Goal: Entertainment & Leisure: Consume media (video, audio)

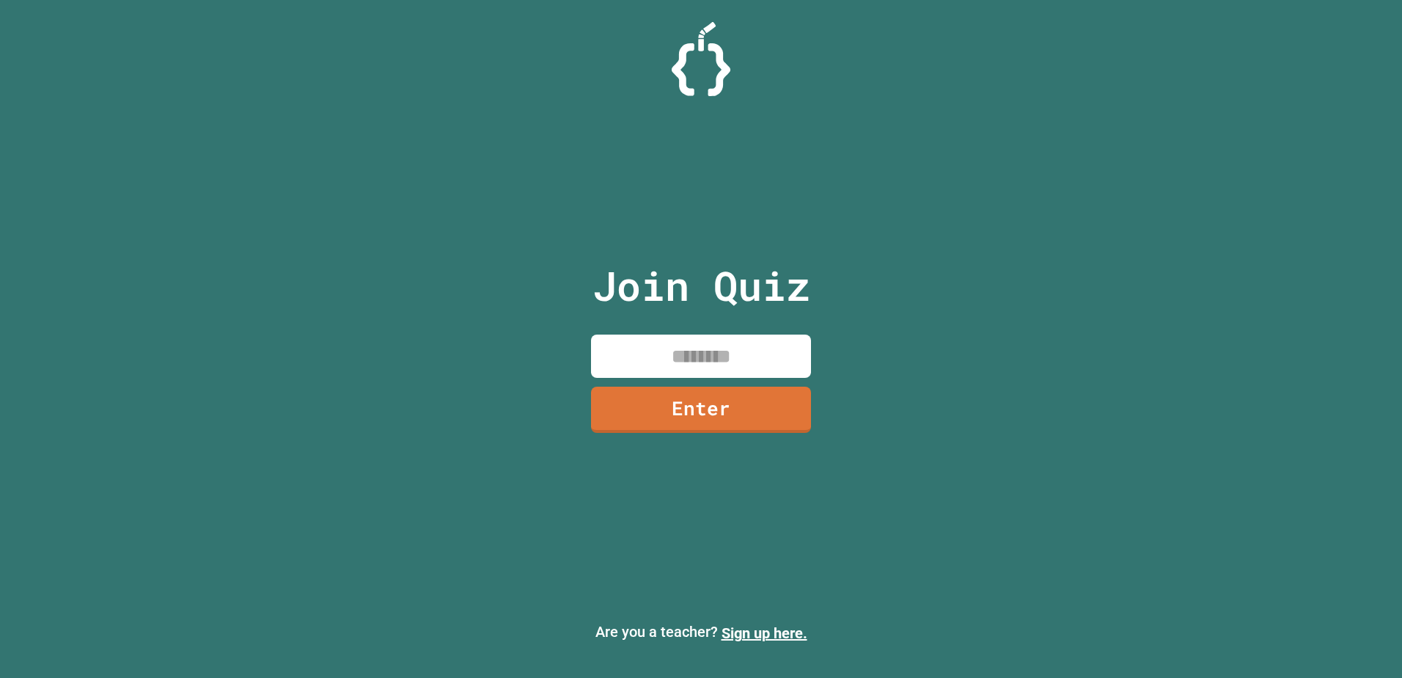
click at [745, 362] on input at bounding box center [701, 355] width 220 height 43
type input "********"
click at [719, 412] on link "Enter" at bounding box center [701, 408] width 213 height 48
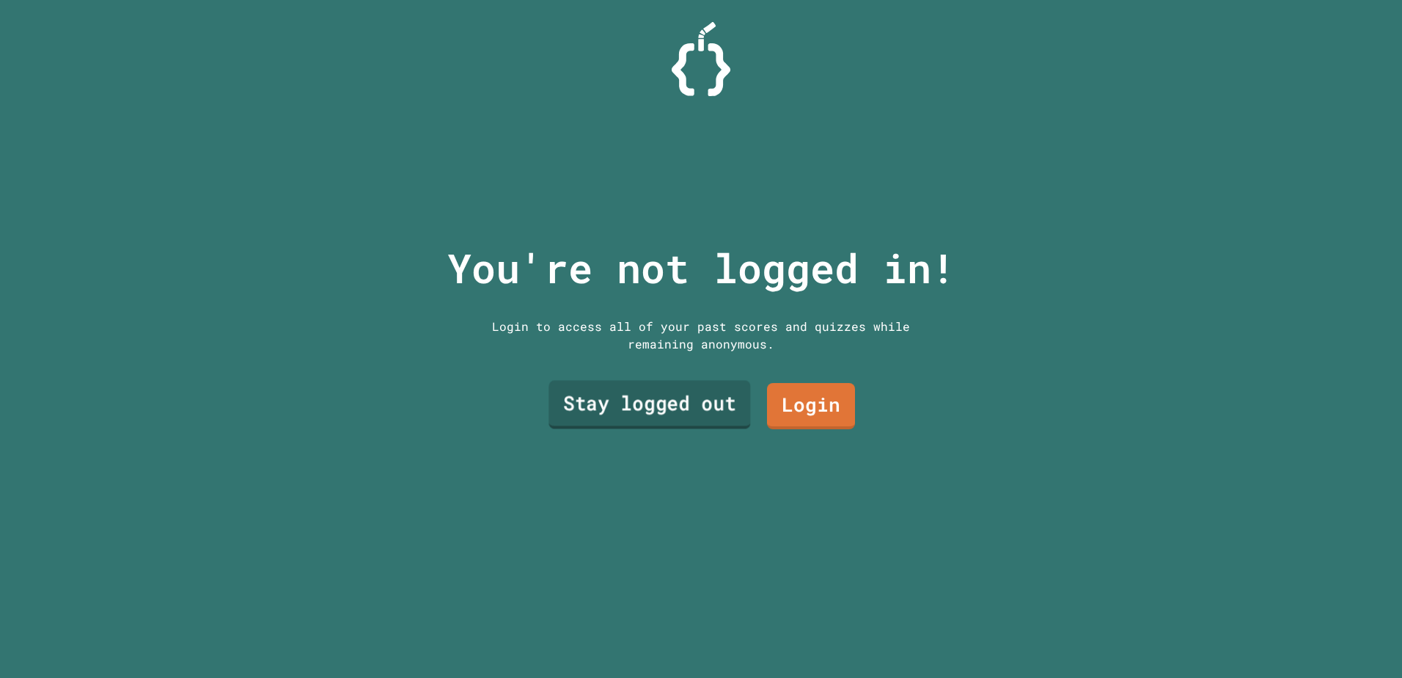
click at [653, 402] on link "Stay logged out" at bounding box center [650, 404] width 202 height 48
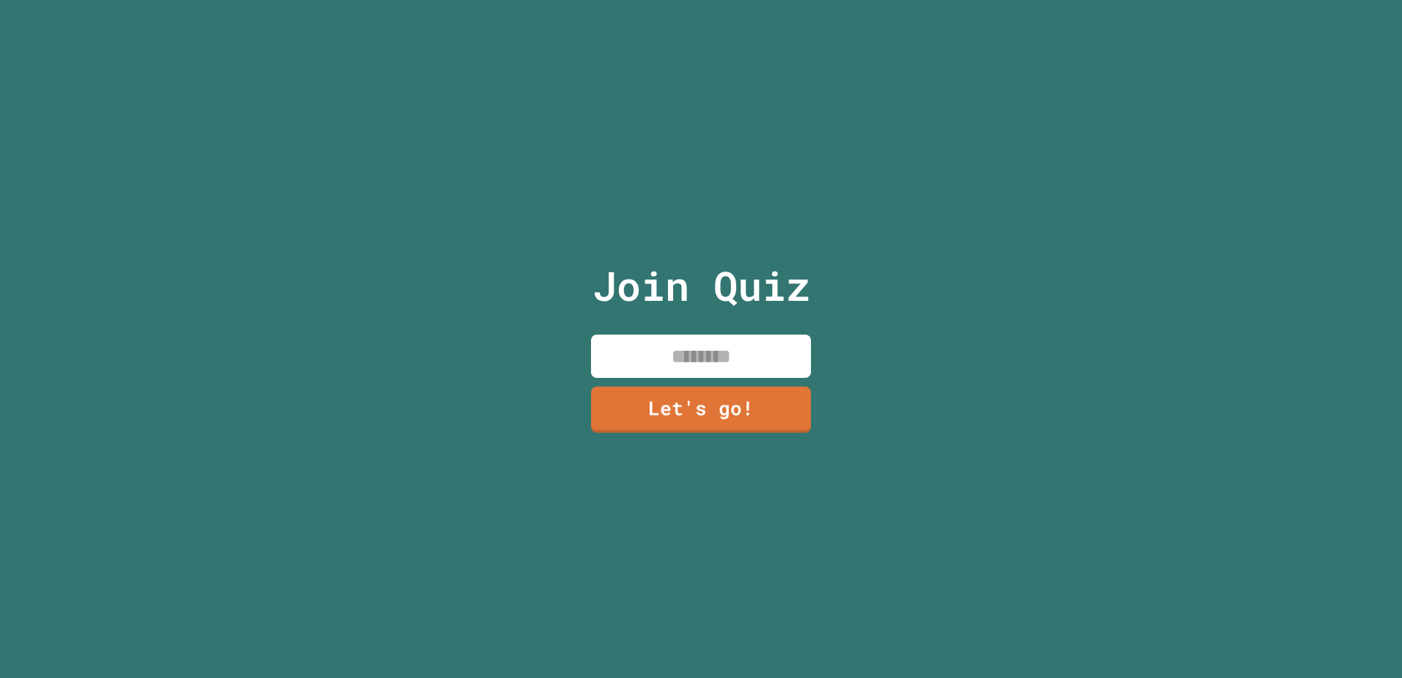
click at [716, 358] on input at bounding box center [701, 355] width 220 height 43
type input "********"
click at [717, 403] on link "Let's go!" at bounding box center [701, 408] width 219 height 48
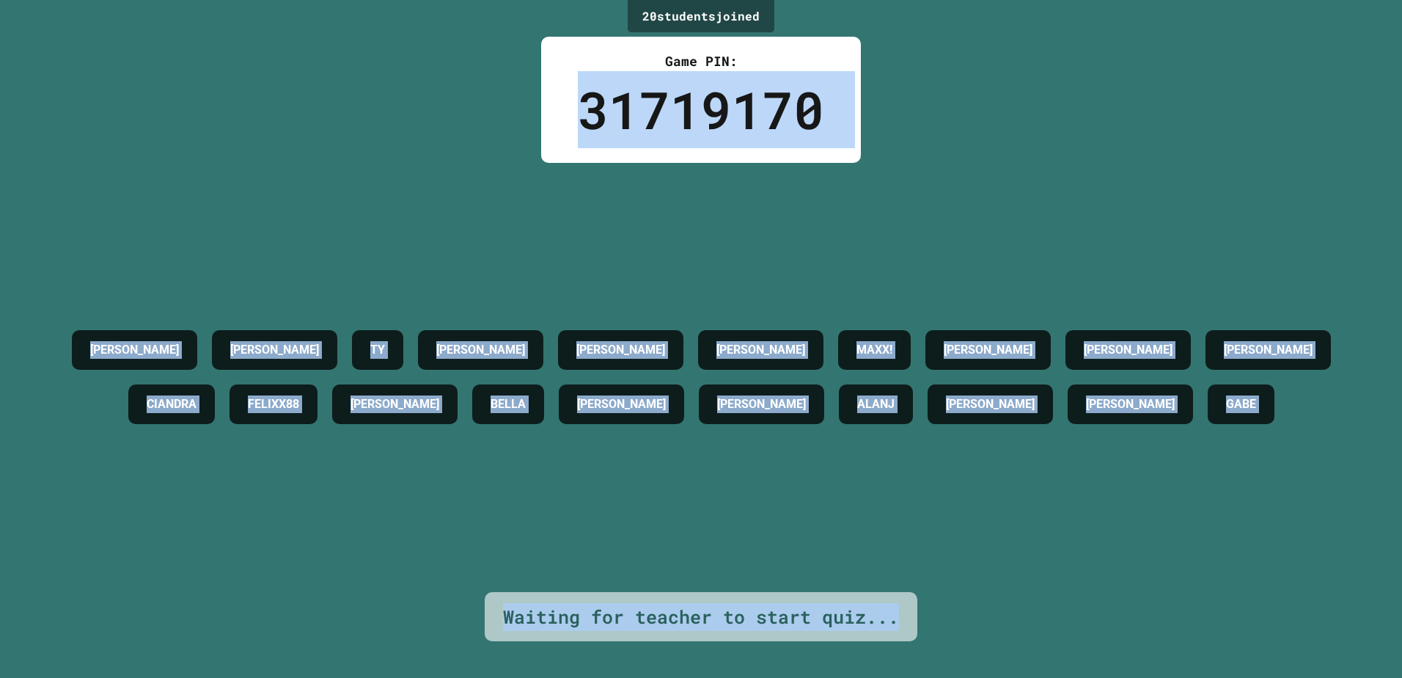
drag, startPoint x: 533, startPoint y: 99, endPoint x: 953, endPoint y: 653, distance: 695.7
click at [953, 653] on div "20 student s joined Game PIN: 31719170 [PERSON_NAME] [PERSON_NAME] [PERSON_NAME…" at bounding box center [701, 339] width 1402 height 678
click at [925, 138] on div "20 student s joined Game PIN: 31719170 [PERSON_NAME] [PERSON_NAME] [PERSON_NAME…" at bounding box center [701, 339] width 1402 height 678
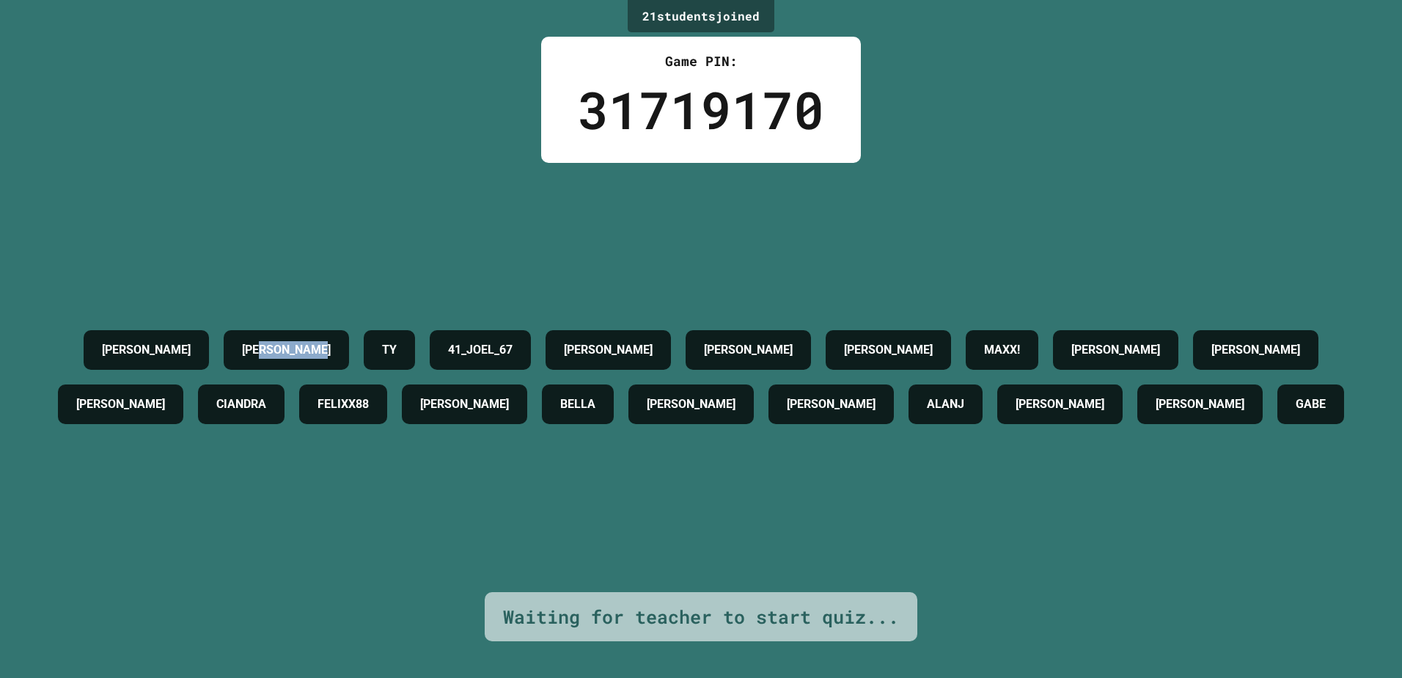
drag, startPoint x: 425, startPoint y: 133, endPoint x: 321, endPoint y: 166, distance: 108.8
click at [321, 166] on div "21 student s joined Game PIN: 31719170 [PERSON_NAME] [PERSON_NAME] 41_JOEL_67 […" at bounding box center [701, 339] width 1402 height 678
click at [322, 167] on div "[PERSON_NAME] [PERSON_NAME] 41_JOEL_67 [PERSON_NAME] [PERSON_NAME]! [PERSON_NAM…" at bounding box center [701, 377] width 1329 height 429
click at [269, 186] on div "[PERSON_NAME] [PERSON_NAME] 41_JOEL_67 [PERSON_NAME] [PERSON_NAME]! [PERSON_NAM…" at bounding box center [701, 377] width 1329 height 429
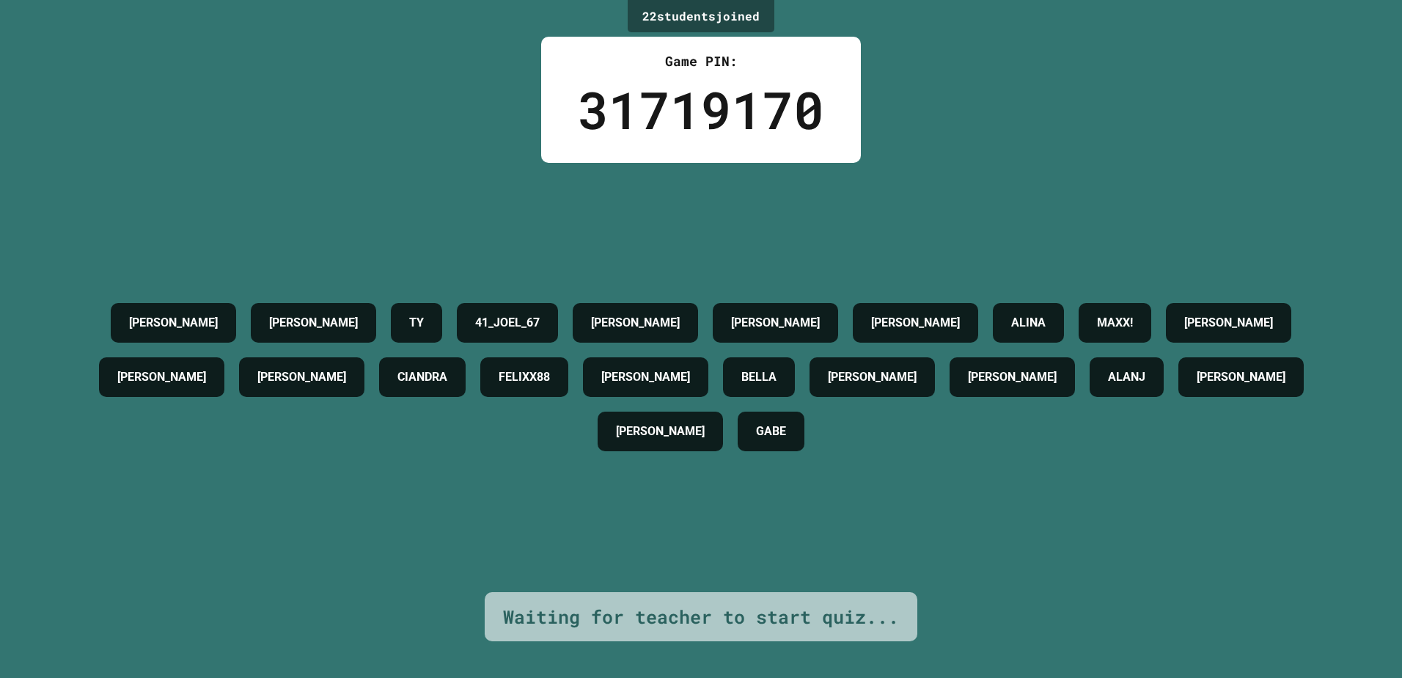
drag, startPoint x: 47, startPoint y: 165, endPoint x: 38, endPoint y: 165, distance: 8.8
drag, startPoint x: 38, startPoint y: 165, endPoint x: 428, endPoint y: 134, distance: 391.4
drag, startPoint x: 220, startPoint y: 194, endPoint x: 799, endPoint y: 182, distance: 578.8
drag, startPoint x: 799, startPoint y: 182, endPoint x: 409, endPoint y: 166, distance: 390.5
drag, startPoint x: 409, startPoint y: 166, endPoint x: 956, endPoint y: 188, distance: 547.6
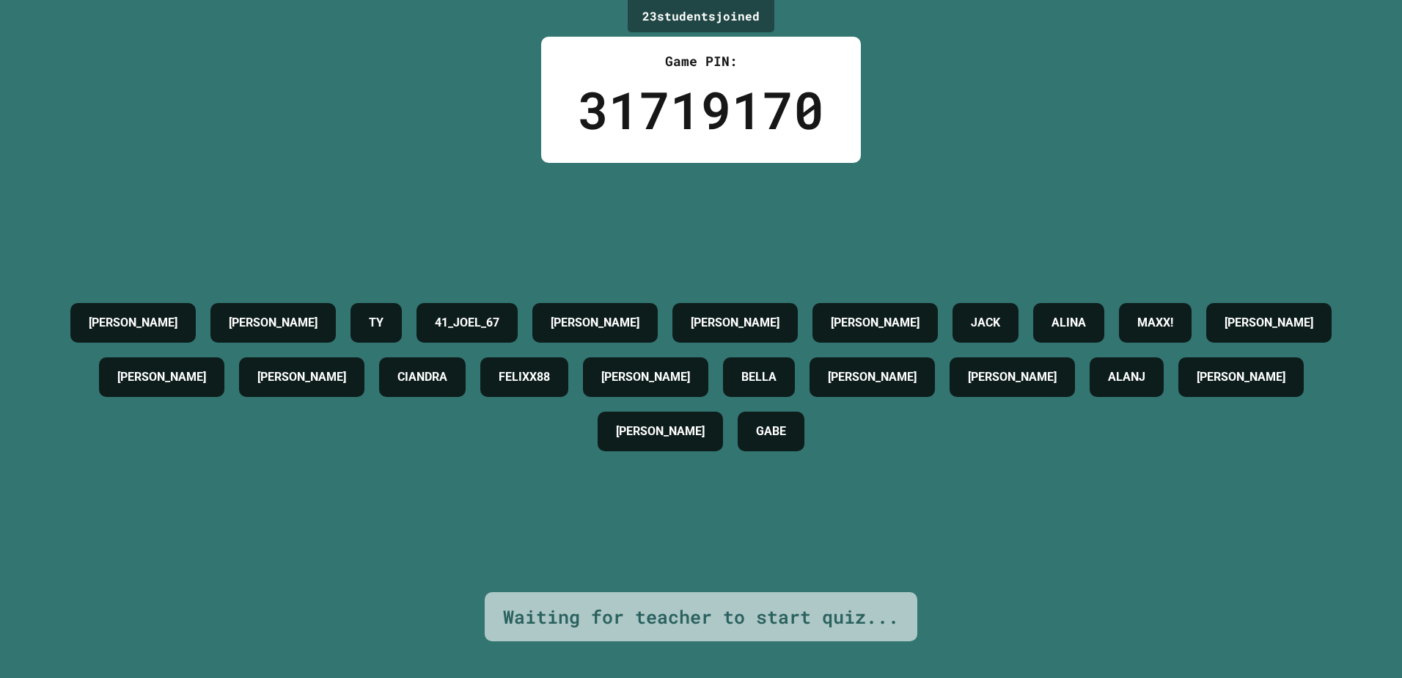
drag, startPoint x: 956, startPoint y: 188, endPoint x: 538, endPoint y: 158, distance: 418.3
drag, startPoint x: 538, startPoint y: 158, endPoint x: 1011, endPoint y: 179, distance: 473.5
drag, startPoint x: 1011, startPoint y: 179, endPoint x: 268, endPoint y: 170, distance: 743.0
drag, startPoint x: 268, startPoint y: 170, endPoint x: 1061, endPoint y: 602, distance: 902.9
drag, startPoint x: 1061, startPoint y: 602, endPoint x: 158, endPoint y: 394, distance: 927.3
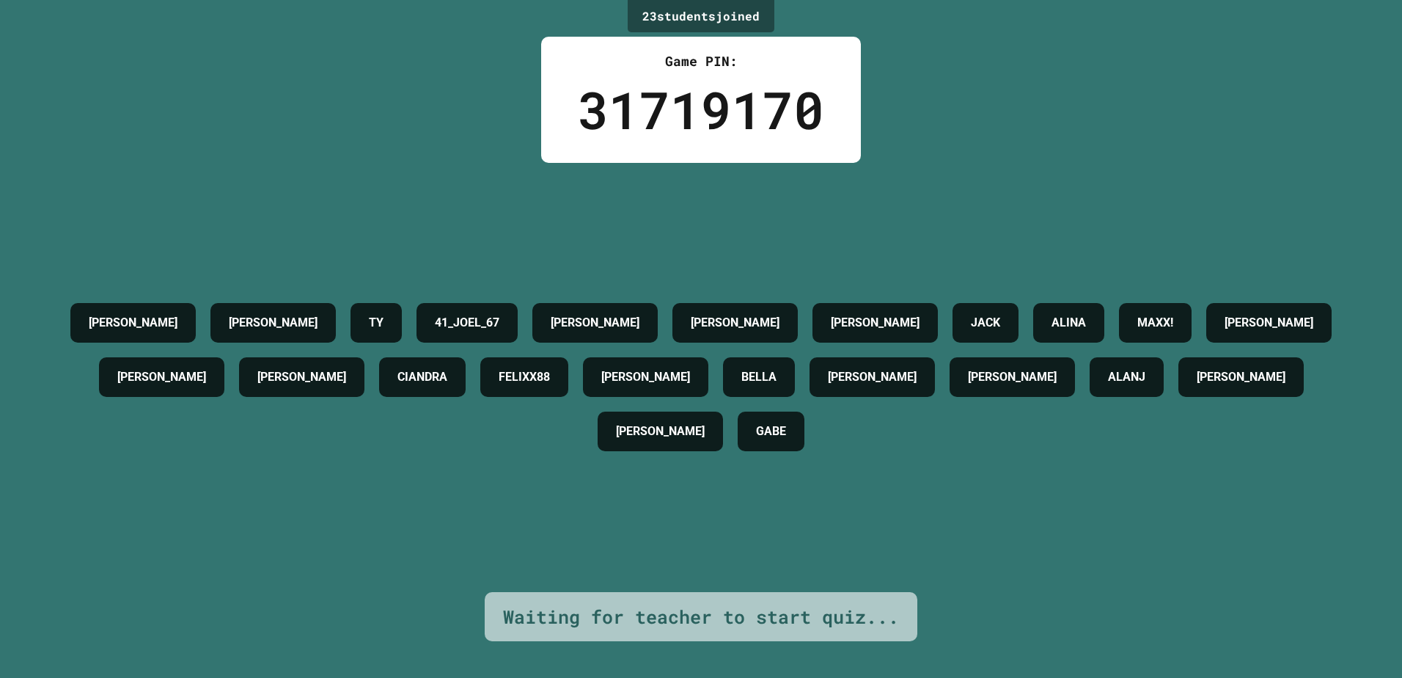
drag, startPoint x: 158, startPoint y: 394, endPoint x: 1202, endPoint y: 39, distance: 1103.1
drag, startPoint x: 1202, startPoint y: 39, endPoint x: 150, endPoint y: 334, distance: 1092.5
drag, startPoint x: 150, startPoint y: 334, endPoint x: 1101, endPoint y: 605, distance: 988.3
drag, startPoint x: 1101, startPoint y: 605, endPoint x: 45, endPoint y: 133, distance: 1156.9
drag, startPoint x: 45, startPoint y: 133, endPoint x: 1363, endPoint y: 405, distance: 1345.7
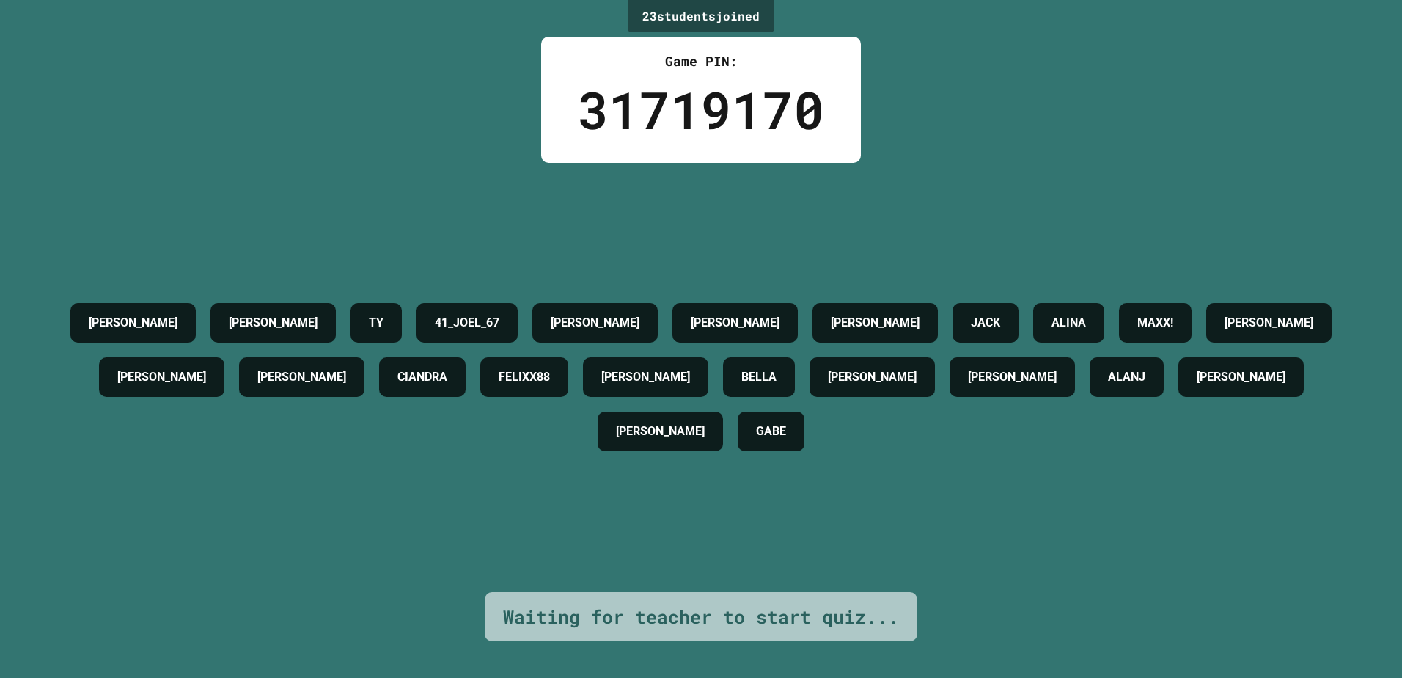
drag, startPoint x: 1363, startPoint y: 405, endPoint x: 665, endPoint y: 392, distance: 697.6
drag, startPoint x: 665, startPoint y: 392, endPoint x: 390, endPoint y: 197, distance: 337.2
drag, startPoint x: 390, startPoint y: 197, endPoint x: 786, endPoint y: 268, distance: 402.4
drag, startPoint x: 786, startPoint y: 268, endPoint x: 563, endPoint y: 375, distance: 247.0
drag, startPoint x: 563, startPoint y: 375, endPoint x: 929, endPoint y: 295, distance: 373.9
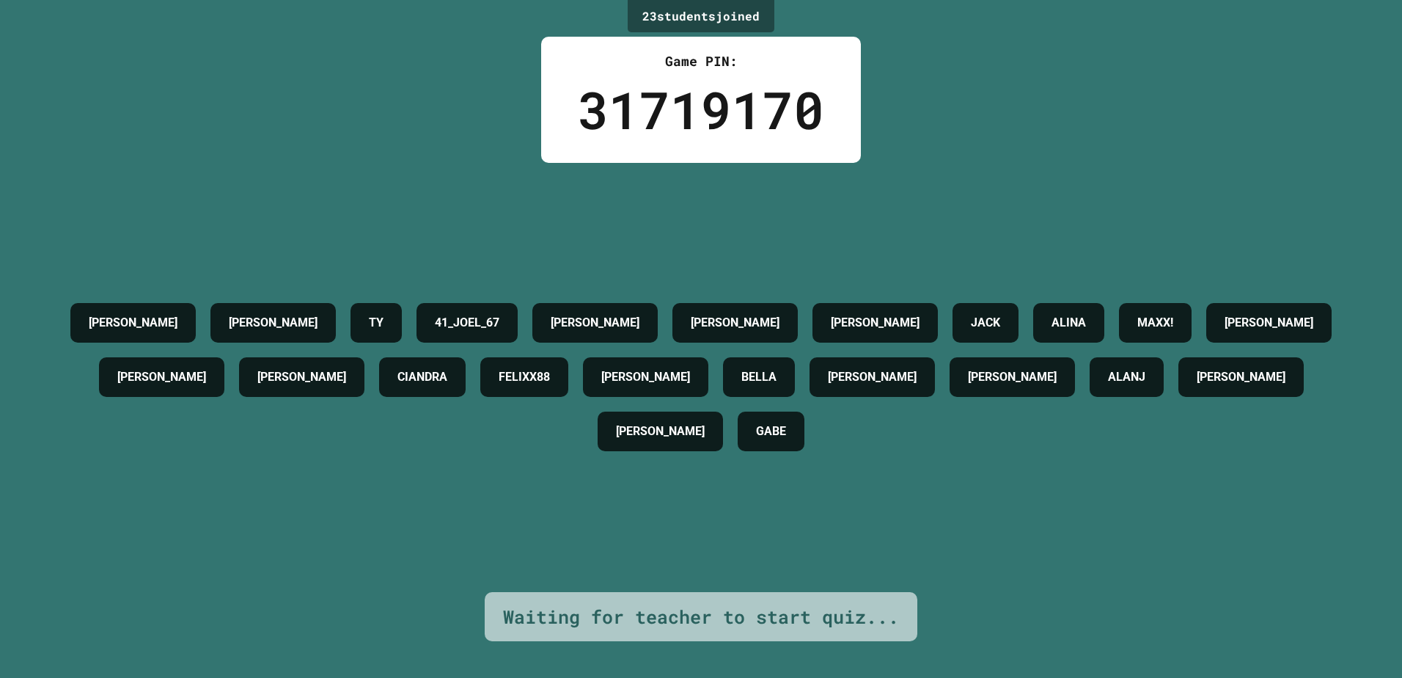
drag, startPoint x: 929, startPoint y: 295, endPoint x: 444, endPoint y: 313, distance: 485.1
drag, startPoint x: 444, startPoint y: 313, endPoint x: 1041, endPoint y: 262, distance: 599.2
drag, startPoint x: 1041, startPoint y: 262, endPoint x: 446, endPoint y: 276, distance: 595.0
drag, startPoint x: 446, startPoint y: 276, endPoint x: 642, endPoint y: 243, distance: 199.3
drag, startPoint x: 642, startPoint y: 243, endPoint x: 629, endPoint y: 254, distance: 17.2
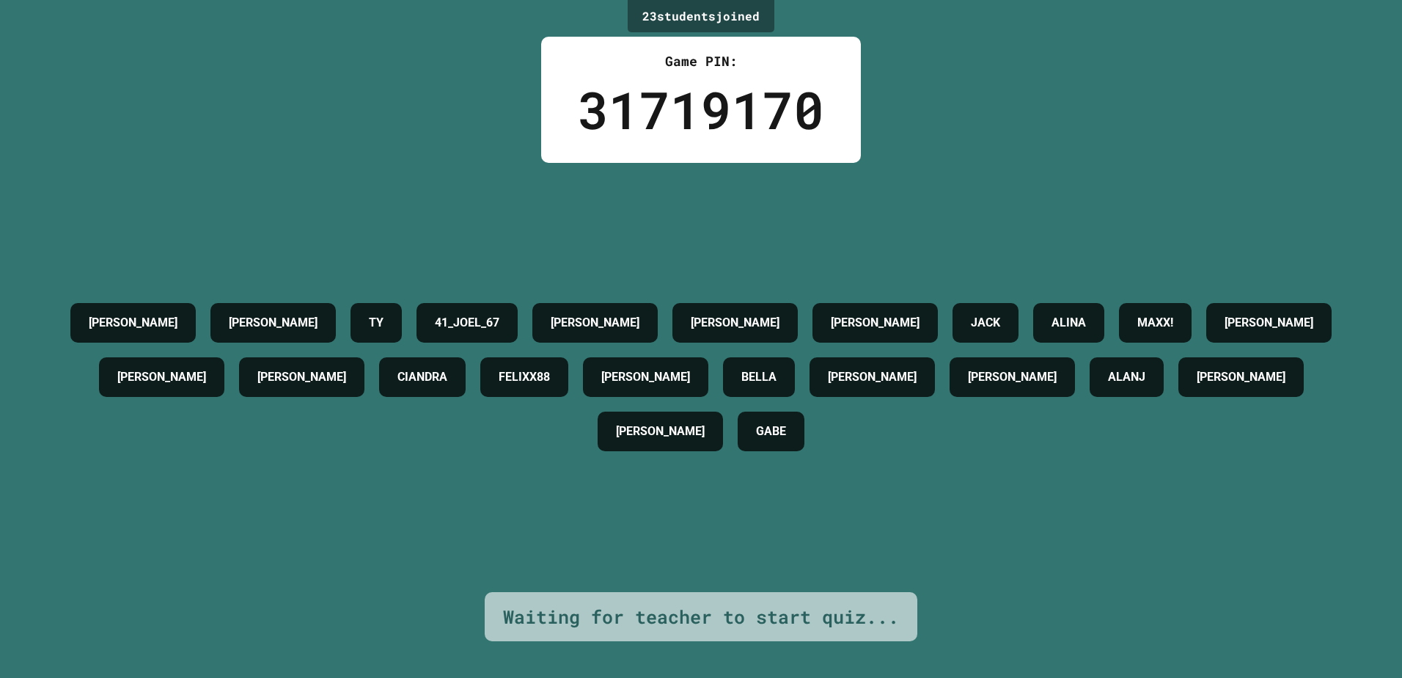
drag, startPoint x: 629, startPoint y: 254, endPoint x: 909, endPoint y: 256, distance: 280.2
drag, startPoint x: 909, startPoint y: 256, endPoint x: 537, endPoint y: 210, distance: 375.3
drag, startPoint x: 537, startPoint y: 210, endPoint x: 839, endPoint y: 240, distance: 303.6
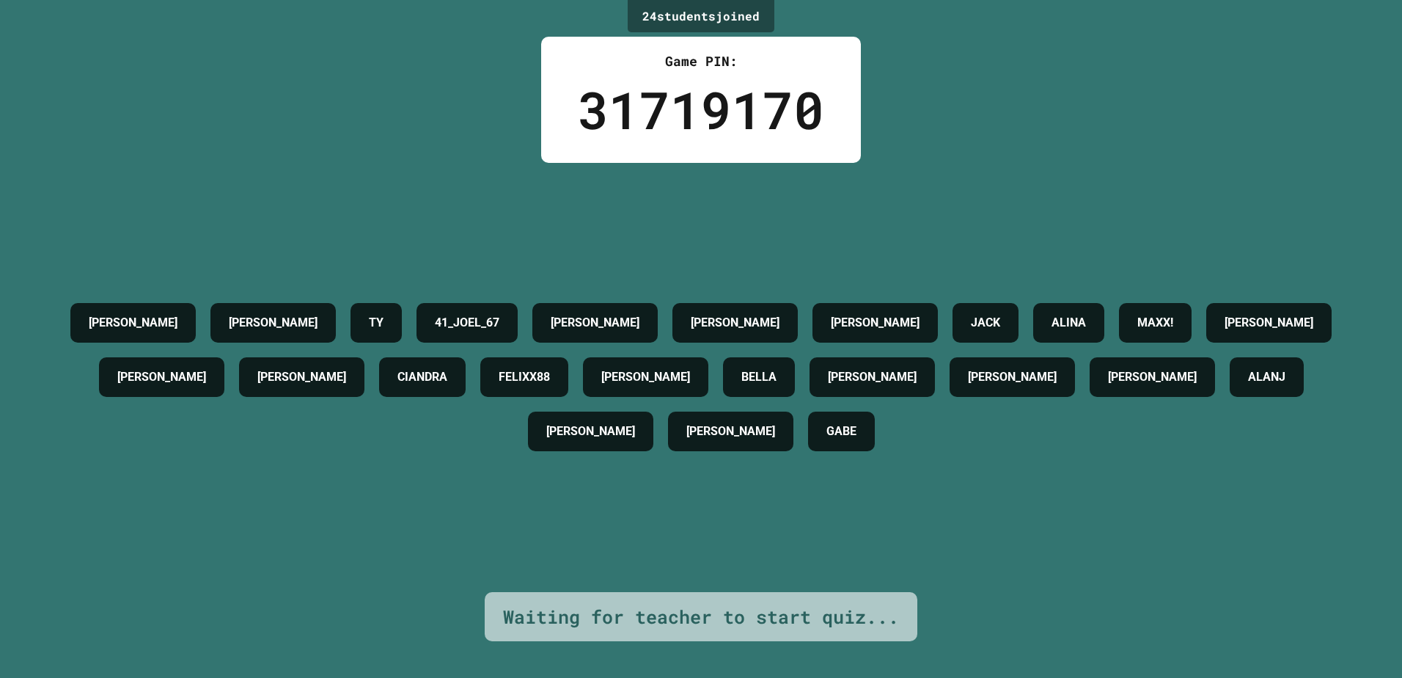
drag
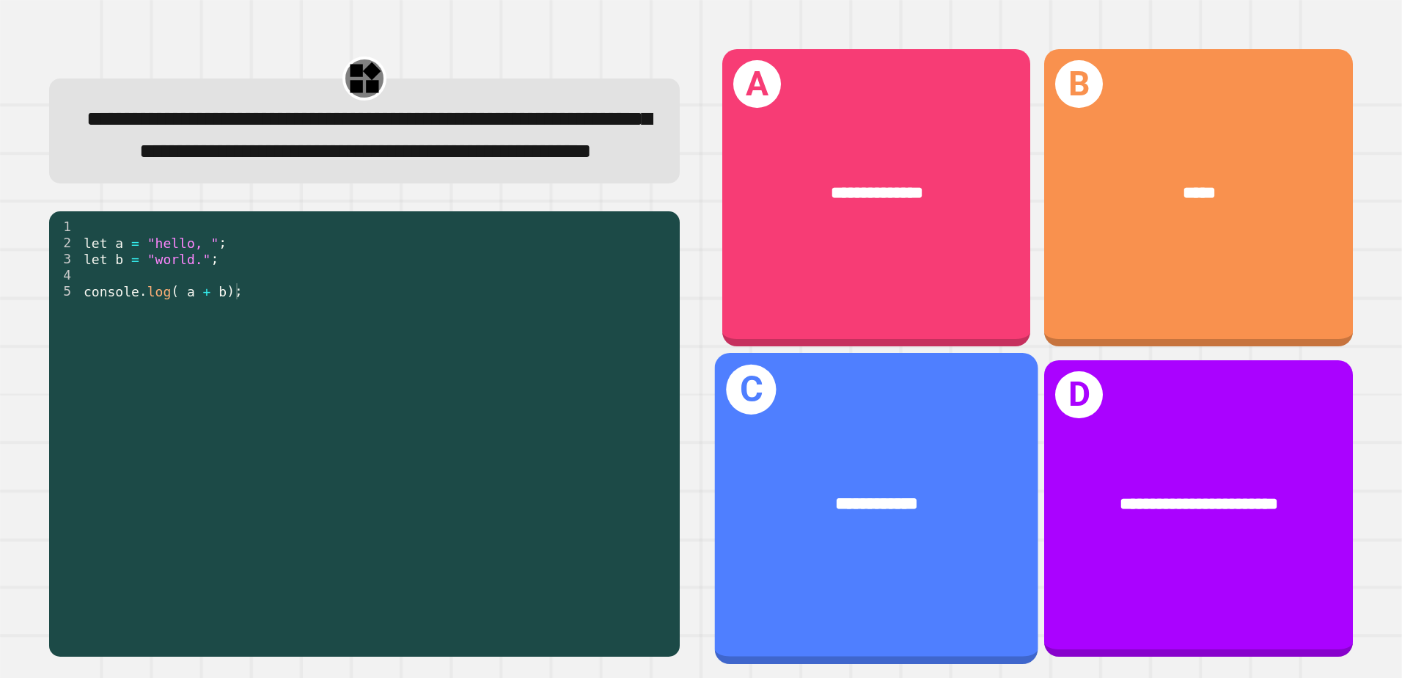
click at [766, 403] on div "**********" at bounding box center [876, 508] width 323 height 311
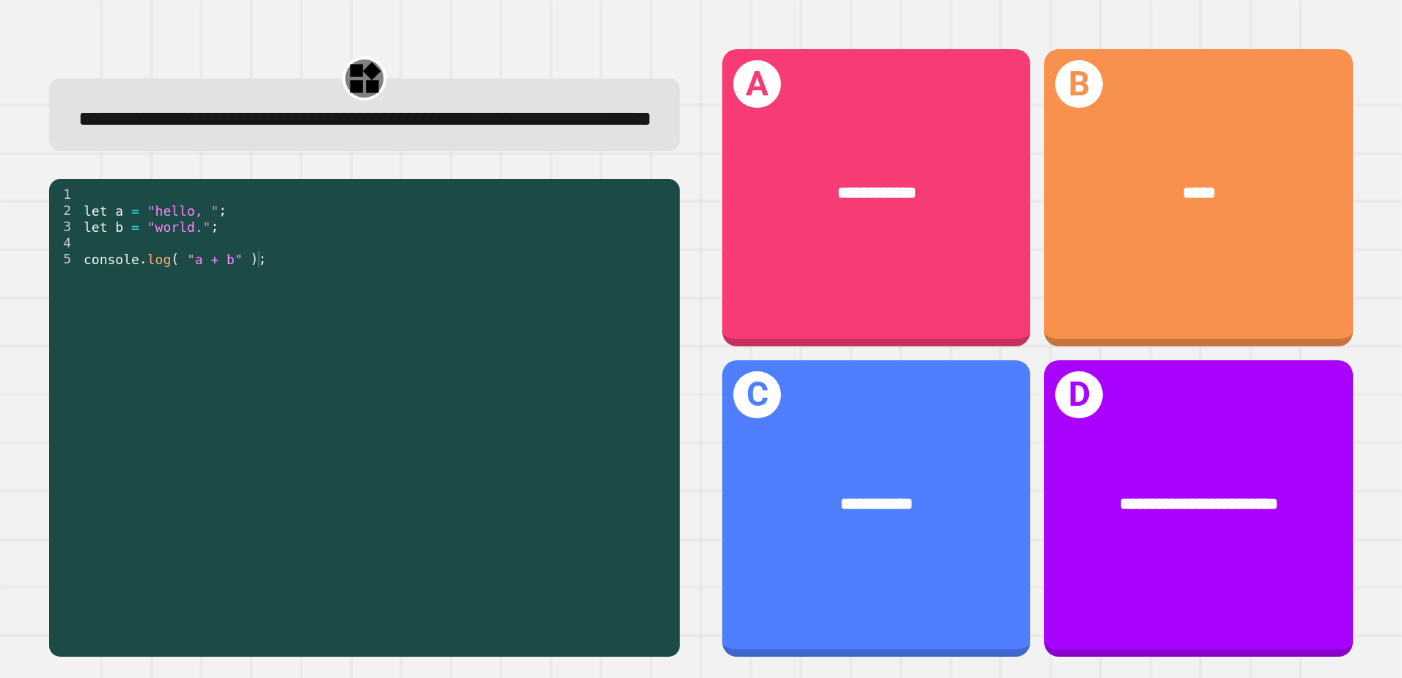
drag, startPoint x: 752, startPoint y: 307, endPoint x: 138, endPoint y: -22, distance: 696.9
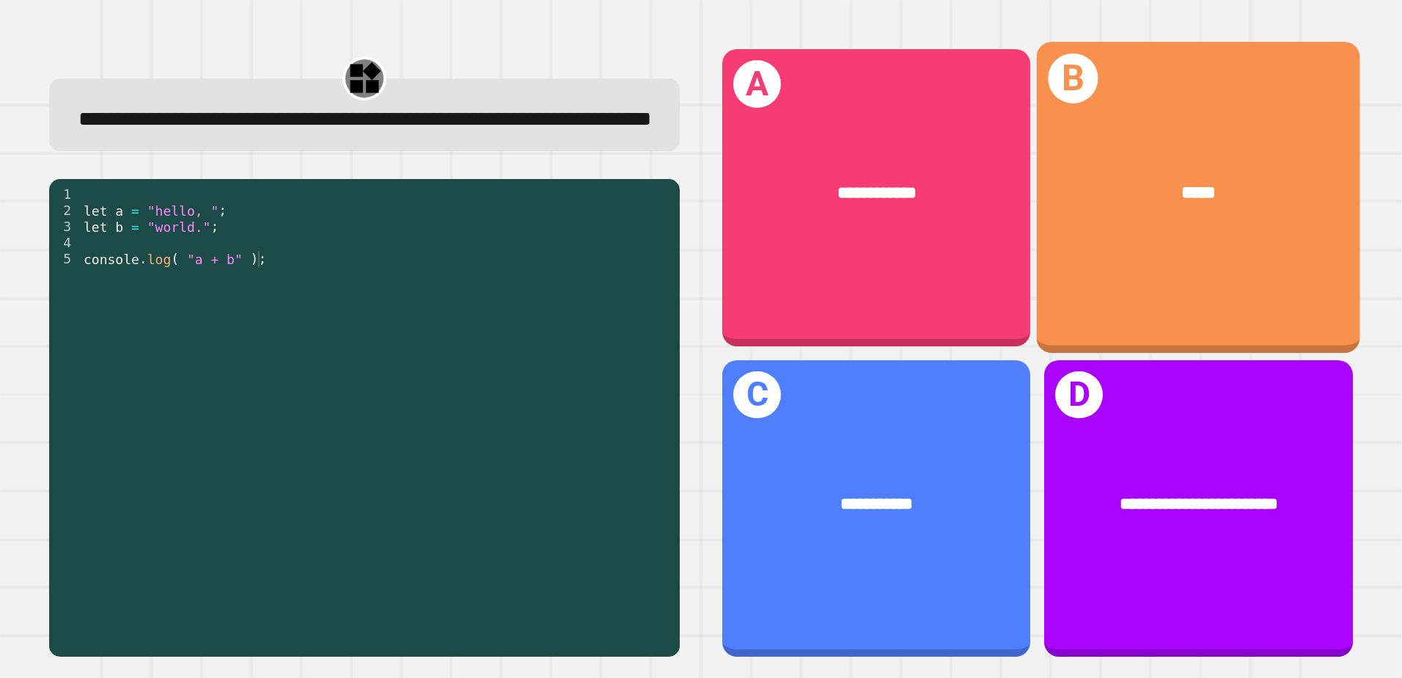
click at [1168, 245] on div "B *****" at bounding box center [1198, 197] width 323 height 311
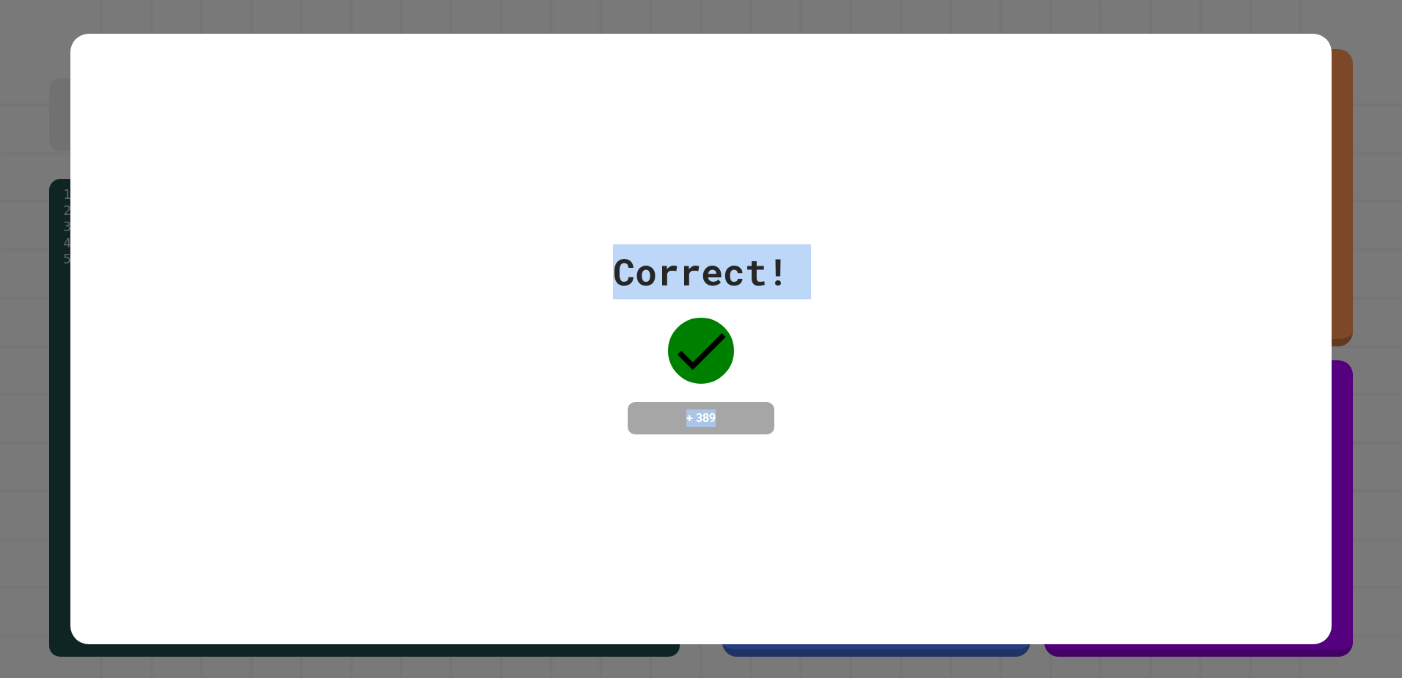
drag, startPoint x: 769, startPoint y: 418, endPoint x: 1402, endPoint y: 337, distance: 637.3
click at [1402, 337] on div "**********" at bounding box center [701, 339] width 1402 height 678
click at [433, 386] on div "Correct! + 389" at bounding box center [701, 339] width 1262 height 190
click at [936, 418] on div "Correct! + 389" at bounding box center [701, 339] width 1262 height 190
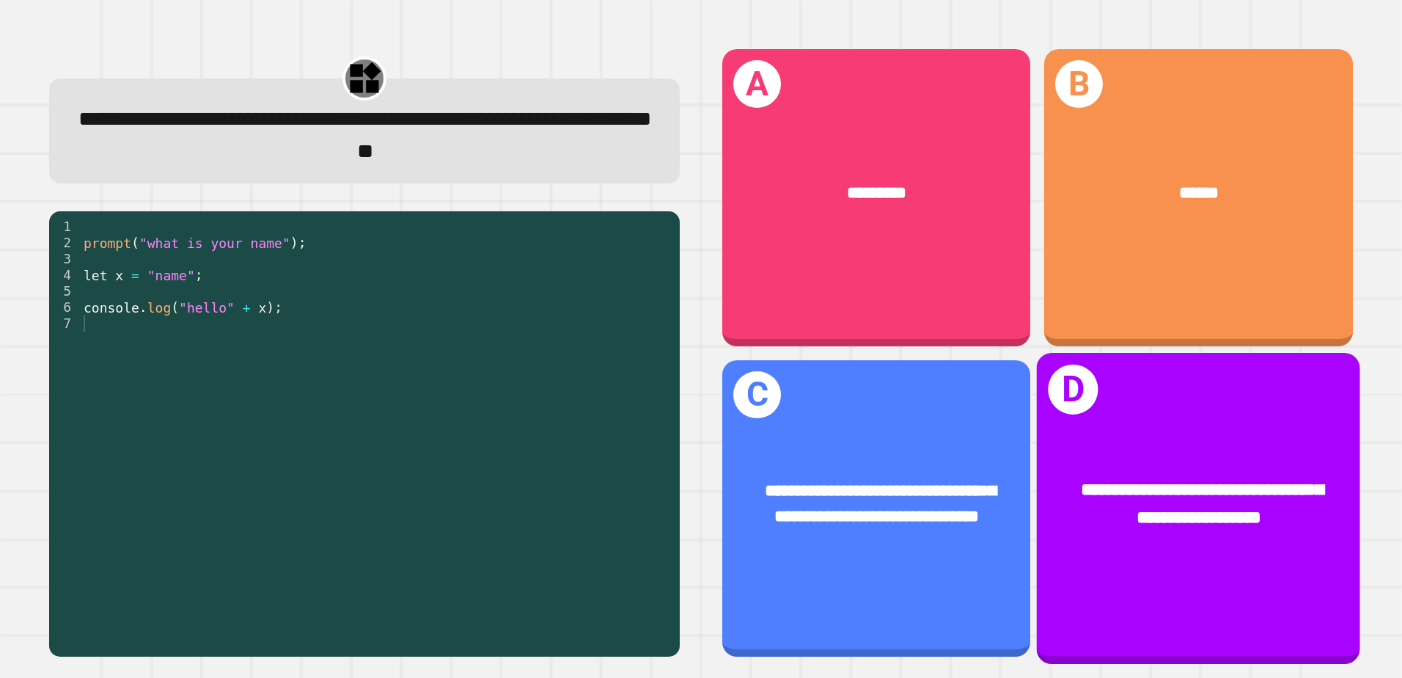
click at [1117, 502] on span "**********" at bounding box center [1202, 503] width 243 height 45
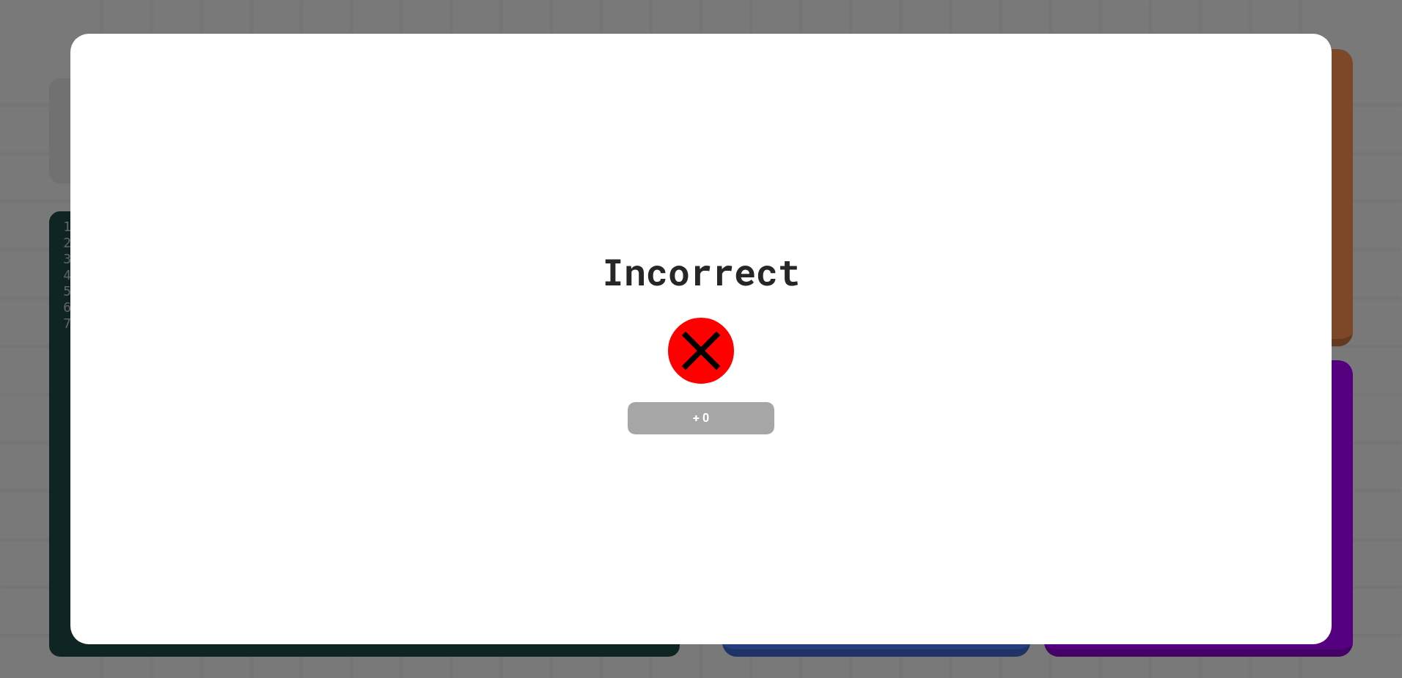
drag, startPoint x: 785, startPoint y: 417, endPoint x: 476, endPoint y: 438, distance: 309.5
drag, startPoint x: 476, startPoint y: 438, endPoint x: 1347, endPoint y: 395, distance: 872.4
drag, startPoint x: 1347, startPoint y: 395, endPoint x: 612, endPoint y: 468, distance: 738.5
drag, startPoint x: 612, startPoint y: 468, endPoint x: 907, endPoint y: 397, distance: 302.6
drag, startPoint x: 907, startPoint y: 397, endPoint x: 551, endPoint y: 430, distance: 357.2
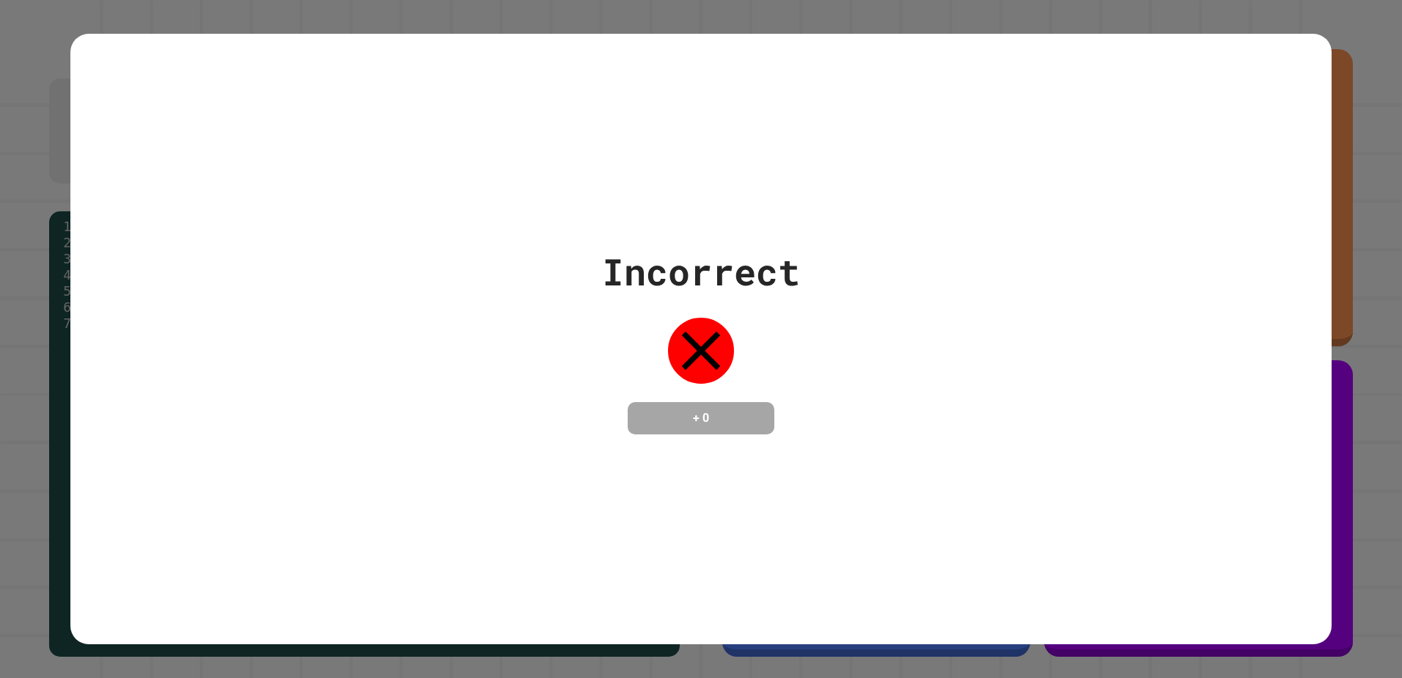
drag, startPoint x: 551, startPoint y: 430, endPoint x: 343, endPoint y: 210, distance: 302.5
drag, startPoint x: 343, startPoint y: 210, endPoint x: 970, endPoint y: 246, distance: 628.1
drag, startPoint x: 970, startPoint y: 246, endPoint x: 207, endPoint y: 232, distance: 763.6
drag, startPoint x: 207, startPoint y: 232, endPoint x: 885, endPoint y: 78, distance: 695.8
drag, startPoint x: 885, startPoint y: 78, endPoint x: 493, endPoint y: 227, distance: 419.9
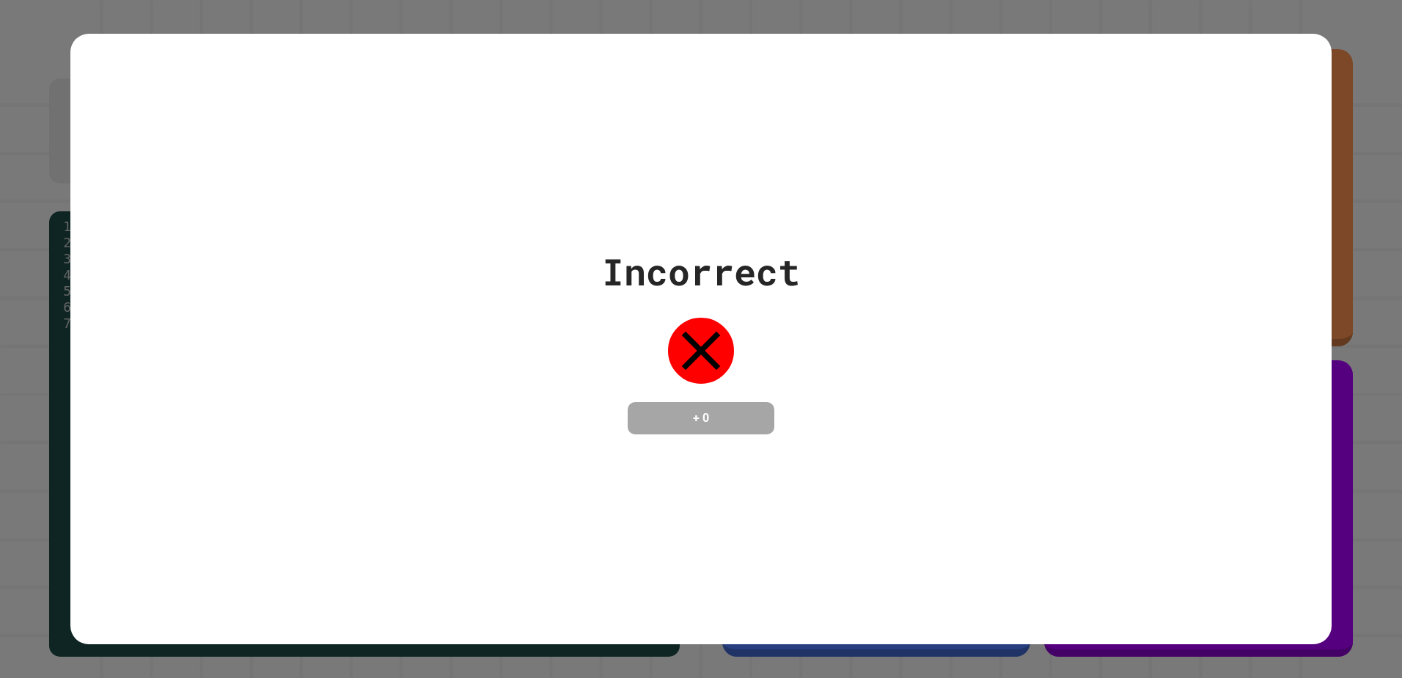
drag, startPoint x: 493, startPoint y: 227, endPoint x: 1052, endPoint y: 310, distance: 564.9
drag, startPoint x: 1052, startPoint y: 310, endPoint x: 434, endPoint y: 241, distance: 621.3
drag, startPoint x: 434, startPoint y: 241, endPoint x: 1011, endPoint y: 214, distance: 577.8
drag, startPoint x: 1011, startPoint y: 214, endPoint x: 415, endPoint y: 232, distance: 596.6
drag, startPoint x: 415, startPoint y: 232, endPoint x: 970, endPoint y: 190, distance: 556.8
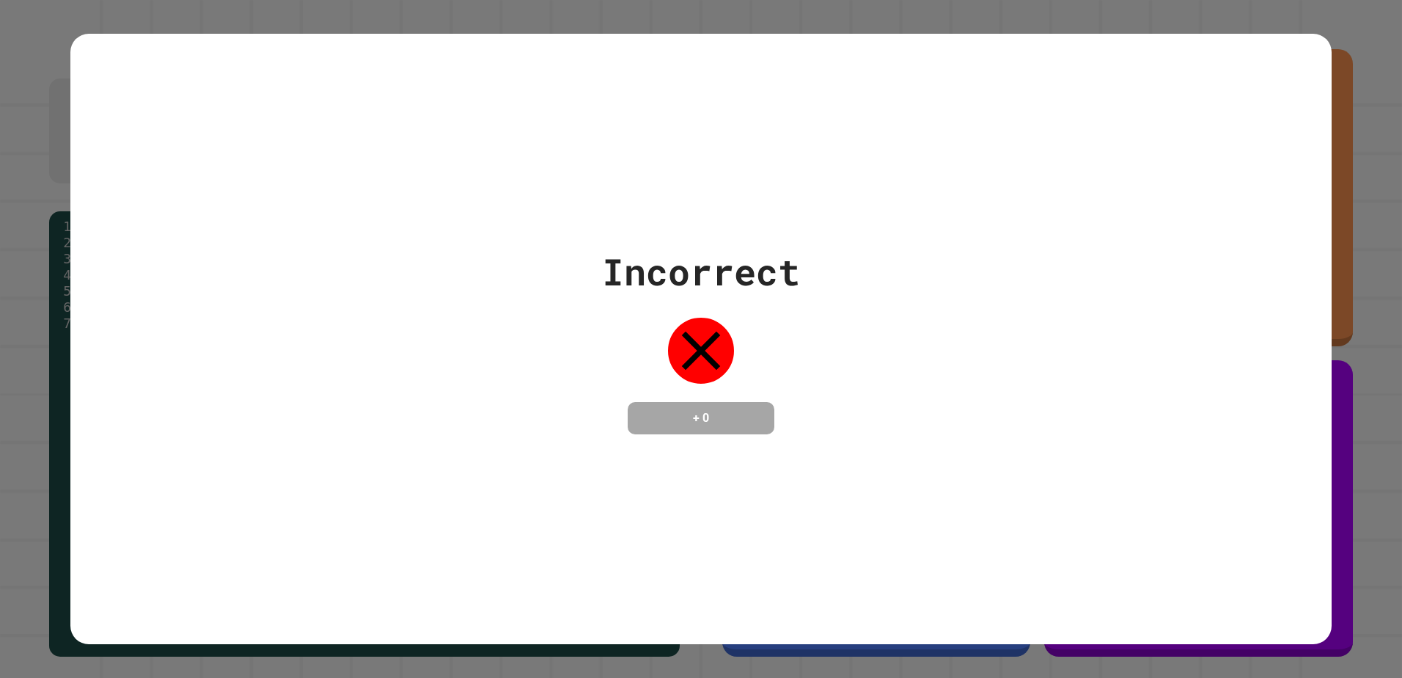
drag, startPoint x: 970, startPoint y: 190, endPoint x: 519, endPoint y: 212, distance: 452.3
drag, startPoint x: 519, startPoint y: 212, endPoint x: 900, endPoint y: 206, distance: 381.4
drag, startPoint x: 900, startPoint y: 206, endPoint x: 521, endPoint y: 209, distance: 379.2
drag, startPoint x: 521, startPoint y: 209, endPoint x: 996, endPoint y: 185, distance: 475.9
drag, startPoint x: 996, startPoint y: 185, endPoint x: 440, endPoint y: 177, distance: 556.0
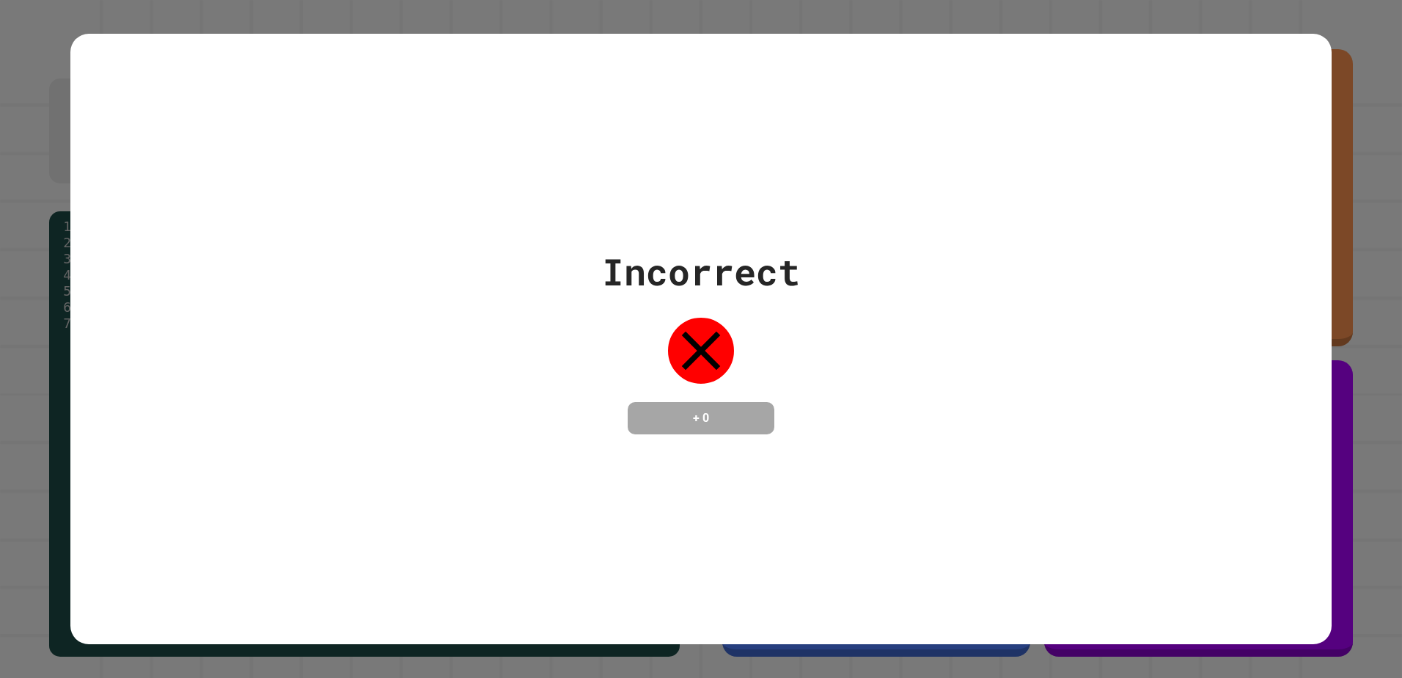
drag, startPoint x: 440, startPoint y: 177, endPoint x: 893, endPoint y: 186, distance: 453.3
drag, startPoint x: 893, startPoint y: 186, endPoint x: 975, endPoint y: 87, distance: 128.1
drag, startPoint x: 975, startPoint y: 87, endPoint x: 916, endPoint y: 99, distance: 60.6
drag, startPoint x: 916, startPoint y: 99, endPoint x: 460, endPoint y: 116, distance: 456.5
drag, startPoint x: 460, startPoint y: 116, endPoint x: 910, endPoint y: 122, distance: 450.4
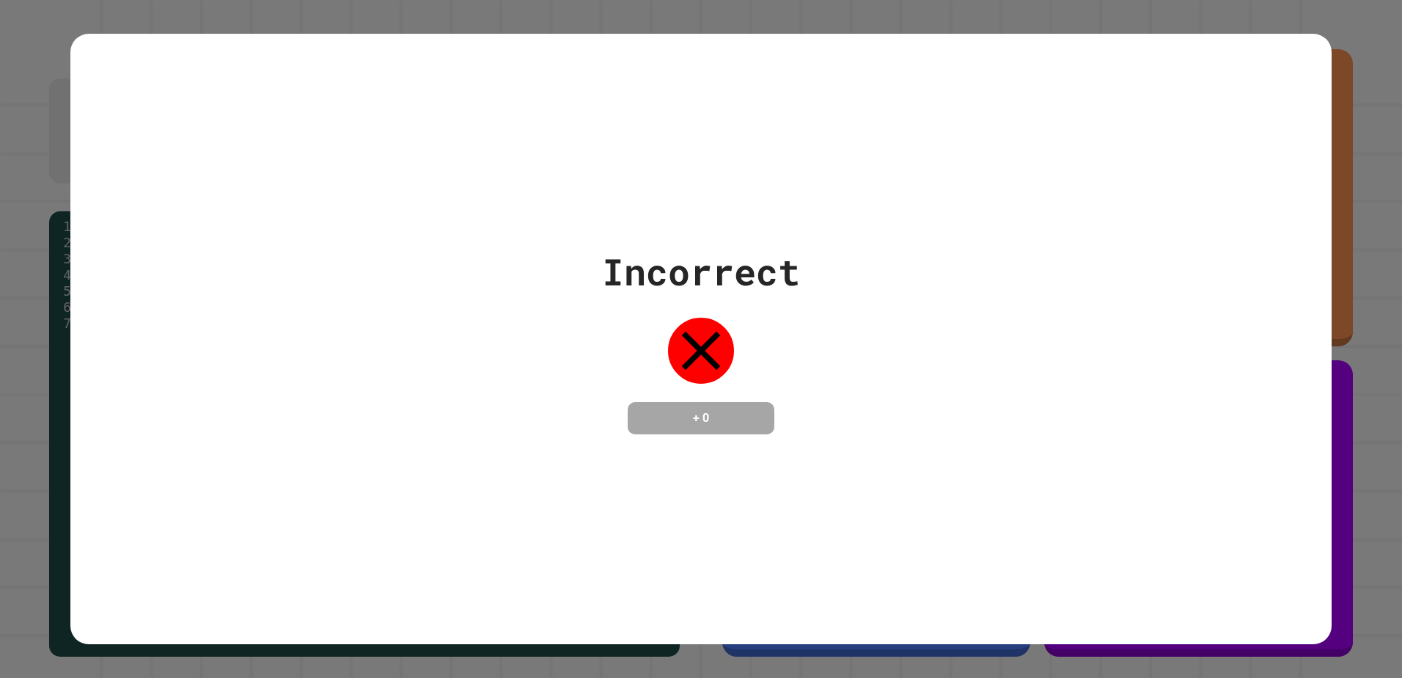
drag, startPoint x: 910, startPoint y: 122, endPoint x: 282, endPoint y: 164, distance: 629.1
drag, startPoint x: 282, startPoint y: 164, endPoint x: 249, endPoint y: 138, distance: 42.4
drag, startPoint x: 249, startPoint y: 138, endPoint x: 1010, endPoint y: 152, distance: 761.4
drag, startPoint x: 1010, startPoint y: 152, endPoint x: 494, endPoint y: 230, distance: 521.4
drag, startPoint x: 494, startPoint y: 230, endPoint x: 960, endPoint y: 220, distance: 465.8
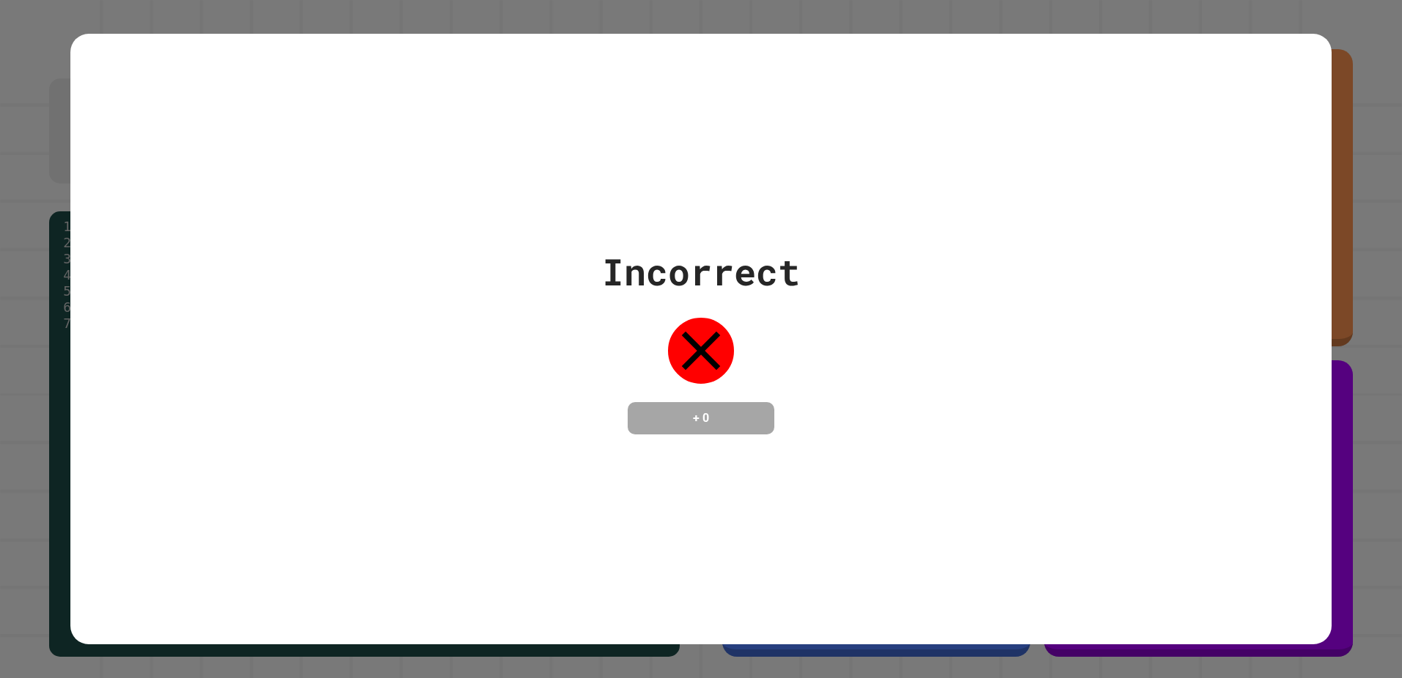
click at [310, 244] on div "Incorrect + 0" at bounding box center [701, 339] width 1262 height 190
click at [300, 224] on div "Incorrect + 0" at bounding box center [701, 339] width 1262 height 610
click at [282, 216] on div "Incorrect + 0" at bounding box center [701, 339] width 1262 height 610
click at [293, 191] on div "Incorrect + 0" at bounding box center [701, 339] width 1262 height 610
click at [326, 172] on div "Incorrect + 0" at bounding box center [701, 339] width 1262 height 610
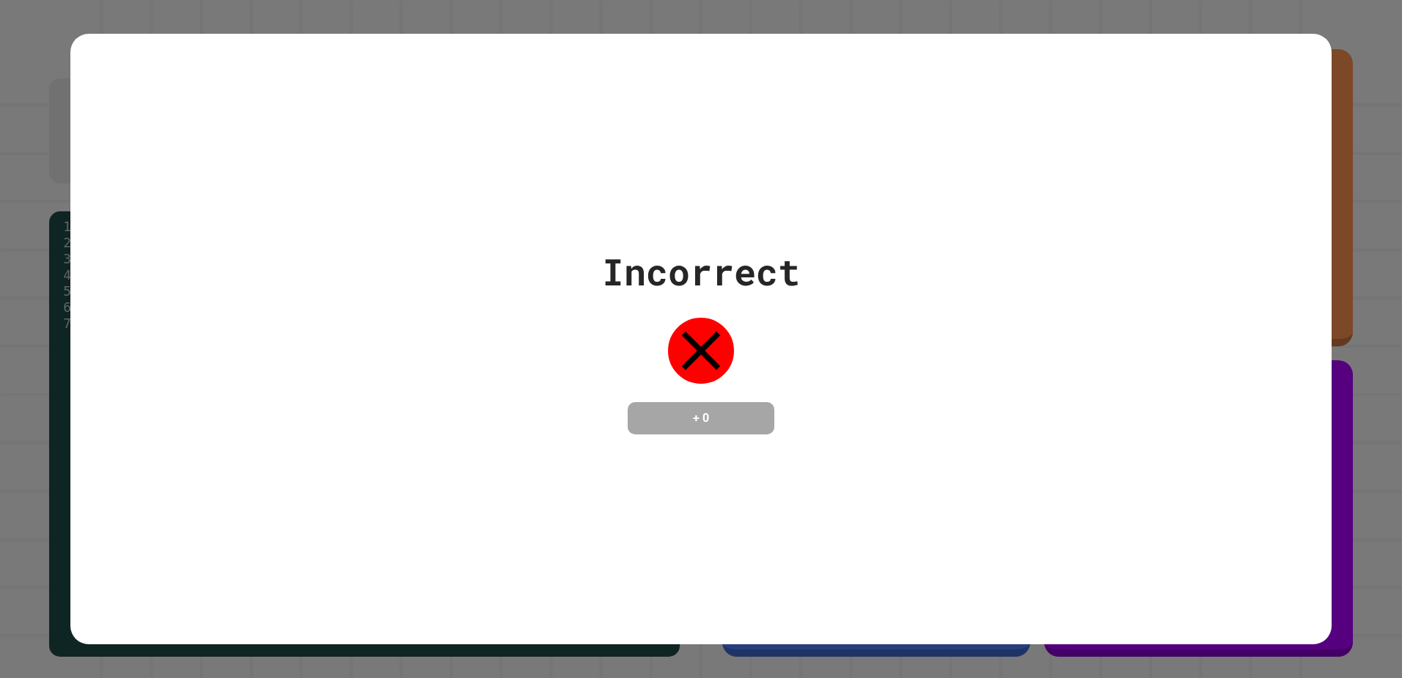
click at [337, 162] on div "Incorrect + 0" at bounding box center [701, 339] width 1262 height 610
click at [347, 147] on div "Incorrect + 0" at bounding box center [701, 339] width 1262 height 610
click at [342, 137] on div "Incorrect + 0" at bounding box center [701, 339] width 1262 height 610
click at [298, 132] on div "Incorrect + 0" at bounding box center [701, 339] width 1262 height 610
click at [271, 135] on div "Incorrect + 0" at bounding box center [701, 339] width 1262 height 610
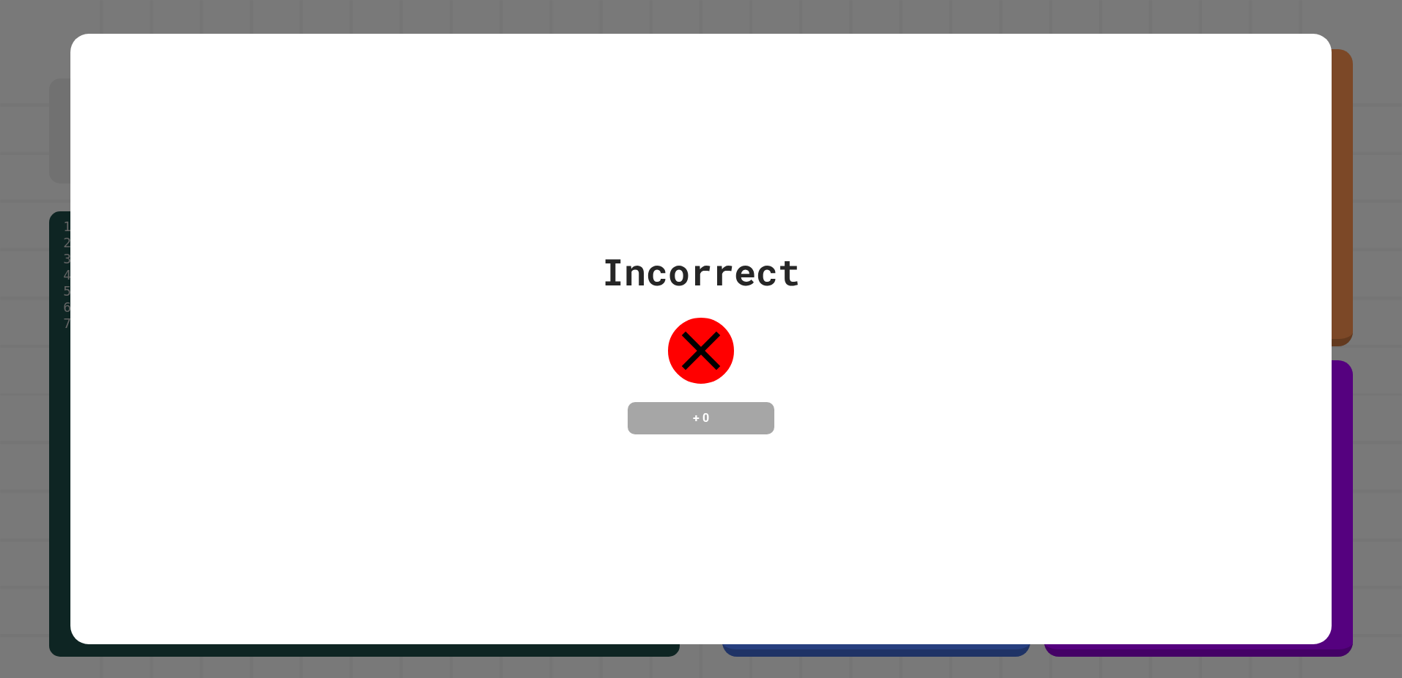
click at [260, 142] on div "Incorrect + 0" at bounding box center [701, 339] width 1262 height 610
click at [231, 150] on div "Incorrect + 0" at bounding box center [701, 339] width 1262 height 610
click at [226, 147] on div "Incorrect + 0" at bounding box center [701, 339] width 1262 height 610
click at [200, 77] on div "Incorrect + 0" at bounding box center [701, 339] width 1262 height 610
click at [194, 78] on div "Incorrect + 0" at bounding box center [701, 339] width 1262 height 610
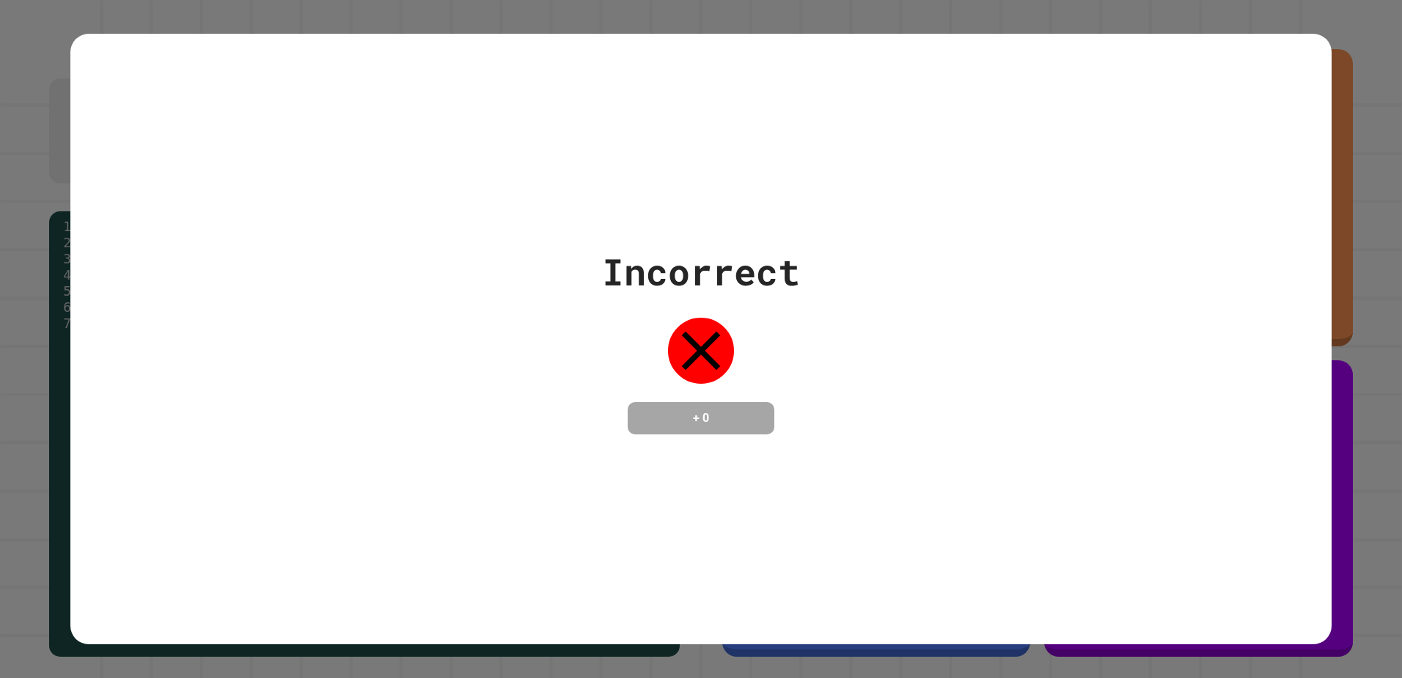
click at [188, 81] on div "Incorrect + 0" at bounding box center [701, 339] width 1262 height 610
click at [186, 81] on div "Incorrect + 0" at bounding box center [701, 339] width 1262 height 610
click at [178, 79] on div "Incorrect + 0" at bounding box center [701, 339] width 1262 height 610
click at [168, 81] on div "Incorrect + 0" at bounding box center [701, 339] width 1262 height 610
click at [163, 79] on div "Incorrect + 0" at bounding box center [701, 339] width 1262 height 610
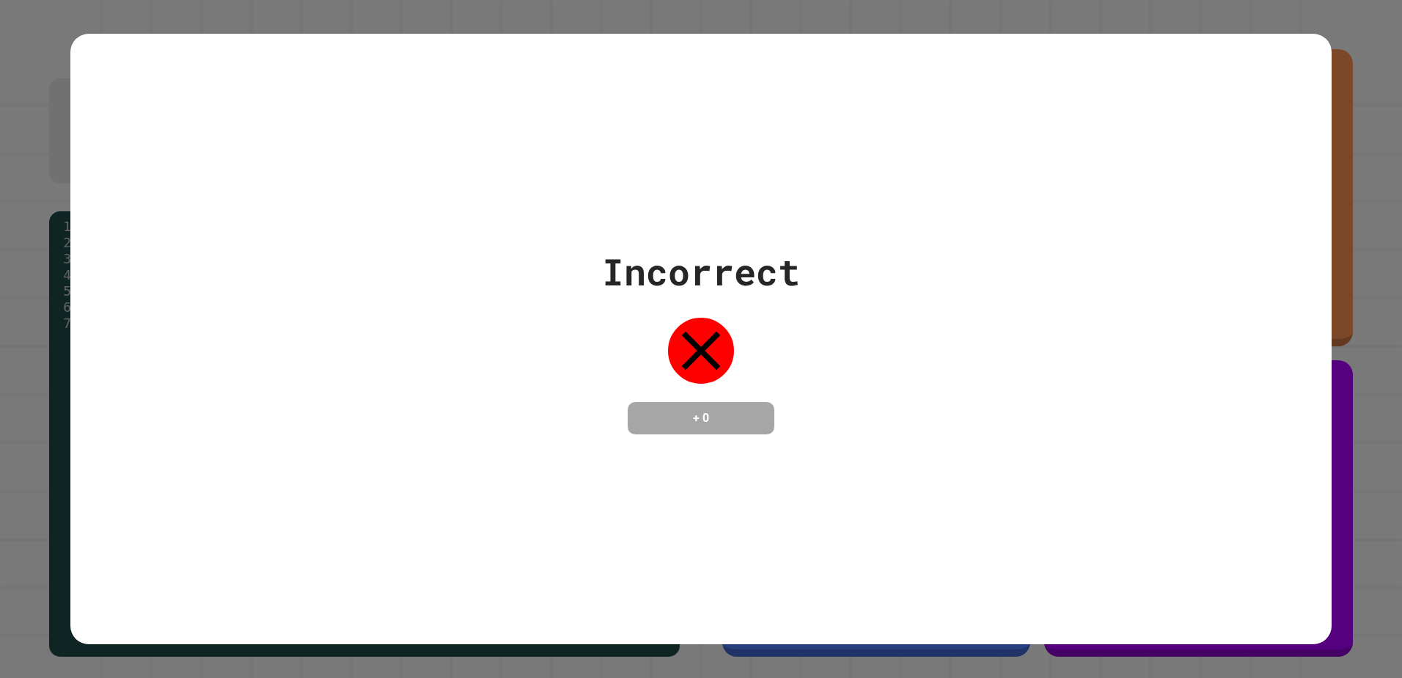
click at [1151, 505] on div "Incorrect + 0" at bounding box center [701, 339] width 1262 height 610
click at [1146, 554] on div "Incorrect + 0" at bounding box center [701, 339] width 1262 height 610
click at [193, 244] on div "Incorrect + 0" at bounding box center [701, 339] width 1262 height 190
click at [230, 172] on div "Incorrect + 0" at bounding box center [701, 339] width 1262 height 610
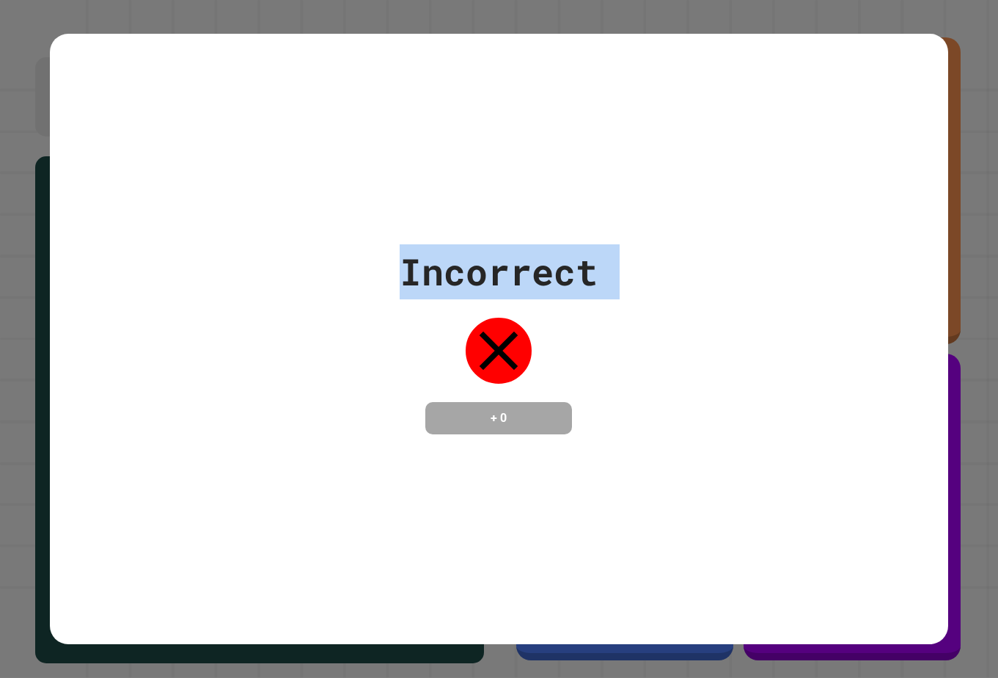
click at [788, 387] on div "Incorrect + 0" at bounding box center [499, 339] width 898 height 190
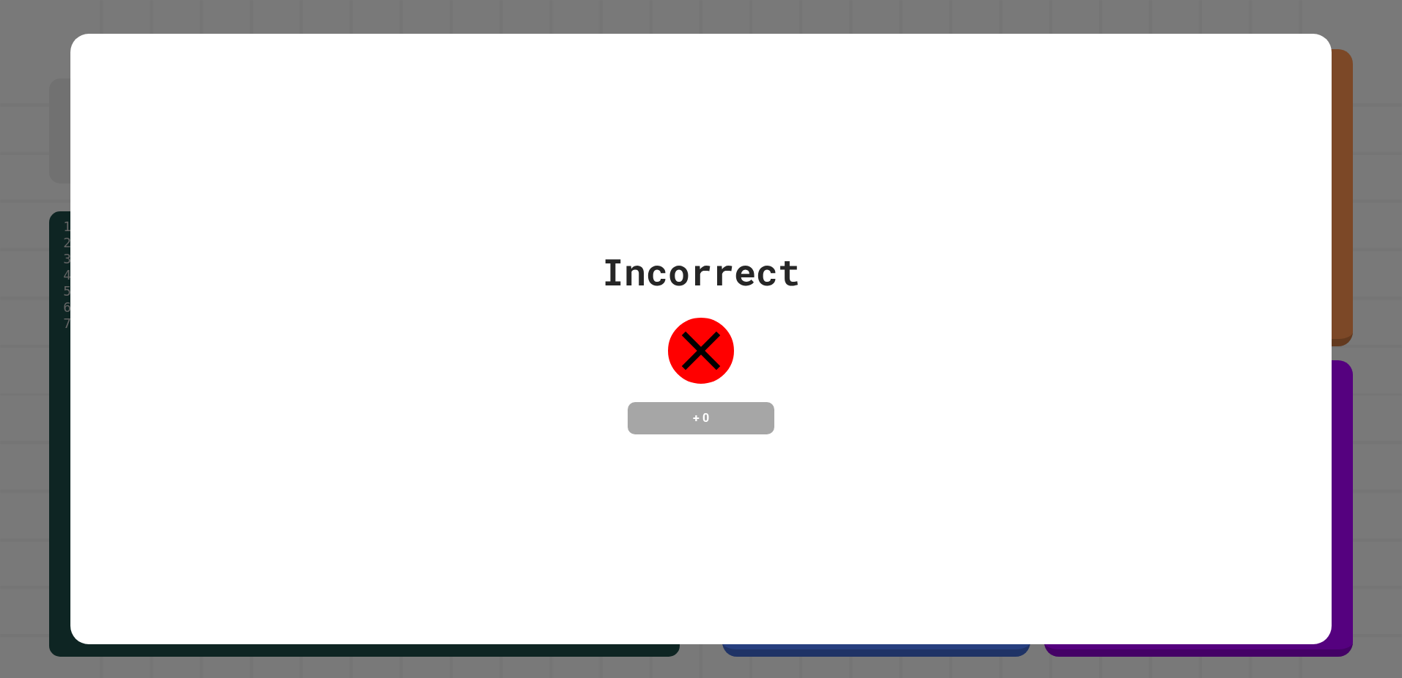
click at [194, 218] on div "Incorrect + 0" at bounding box center [701, 339] width 1262 height 610
click at [433, 80] on div "Incorrect + 0" at bounding box center [701, 339] width 1262 height 610
click at [253, 162] on div "Incorrect + 0" at bounding box center [701, 339] width 1262 height 610
click at [553, 89] on div "Incorrect + 0" at bounding box center [701, 339] width 1262 height 610
click at [260, 145] on div "Incorrect + 0" at bounding box center [701, 339] width 1262 height 610
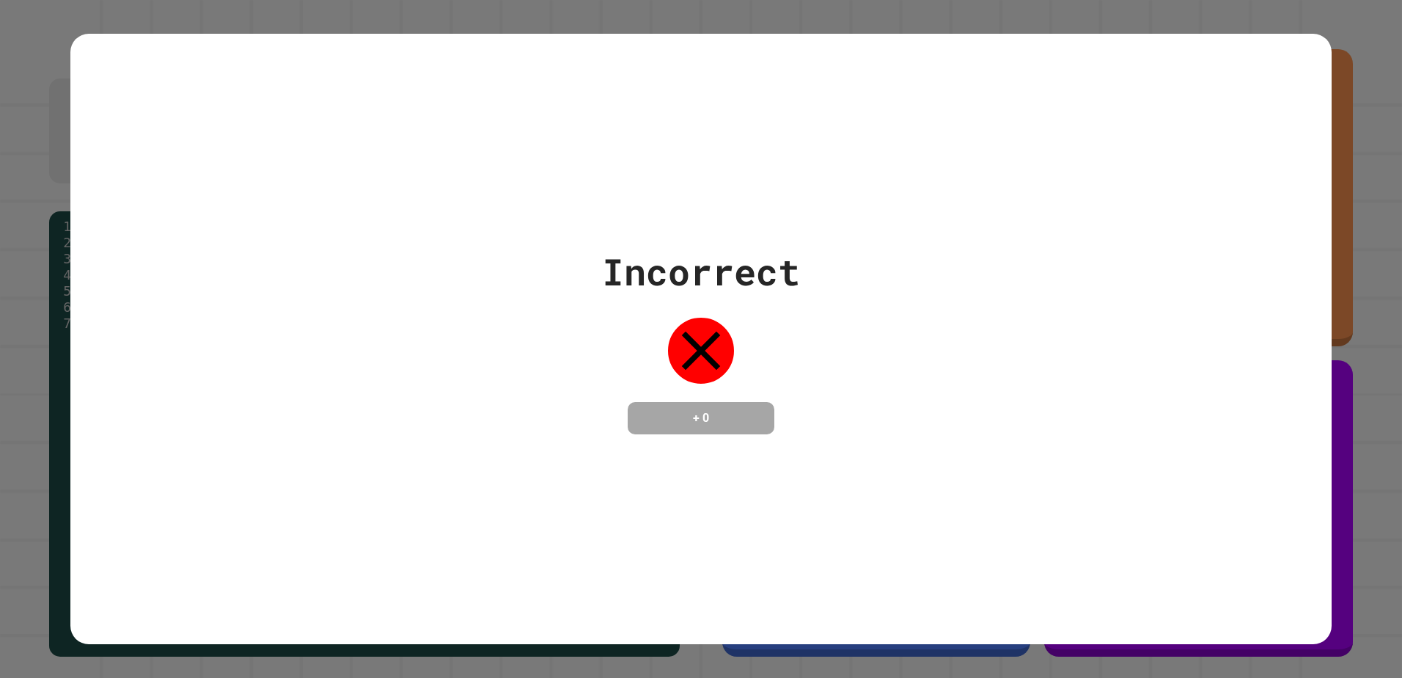
click at [314, 186] on div "Incorrect + 0" at bounding box center [701, 339] width 1262 height 610
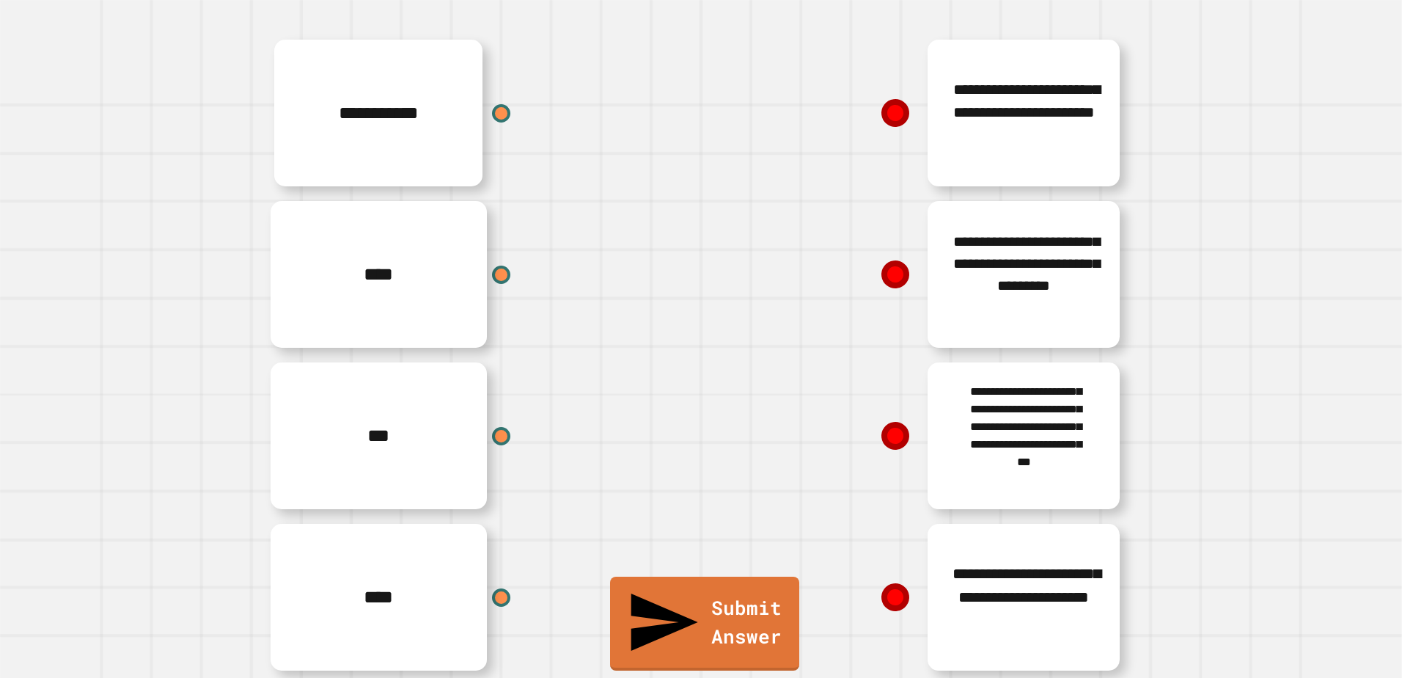
scroll to position [147, 0]
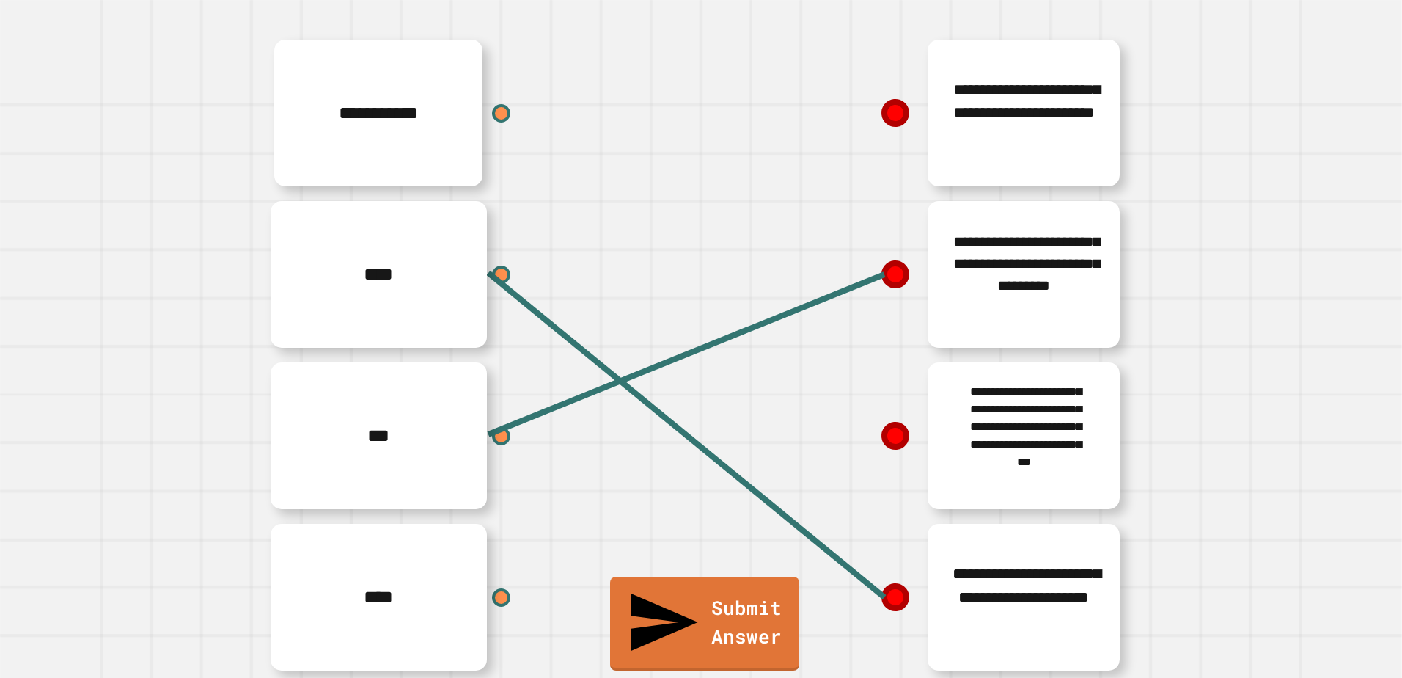
drag, startPoint x: 502, startPoint y: 583, endPoint x: 541, endPoint y: 548, distance: 53.0
click at [550, 544] on div "****" at bounding box center [481, 596] width 440 height 161
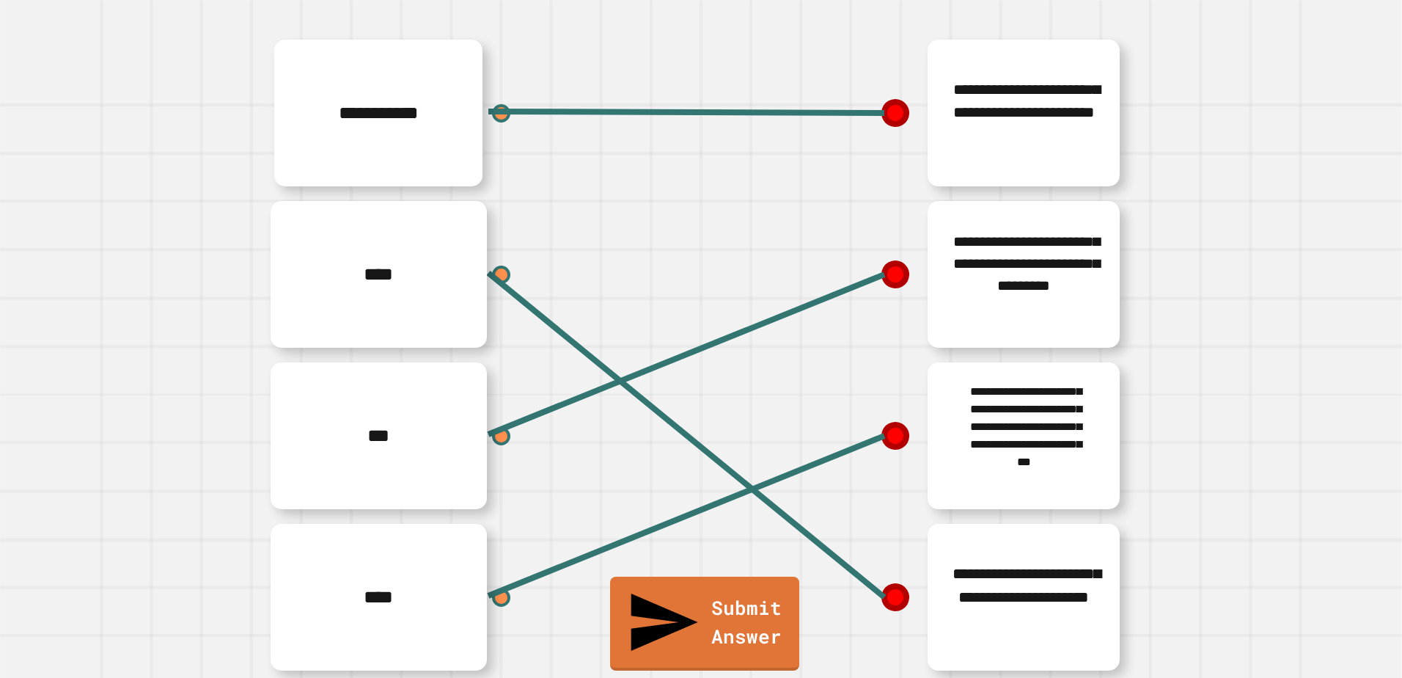
drag, startPoint x: 879, startPoint y: 89, endPoint x: 811, endPoint y: 98, distance: 68.1
click at [811, 98] on div "**********" at bounding box center [921, 112] width 440 height 161
click at [888, 98] on icon at bounding box center [896, 113] width 30 height 30
click at [879, 111] on line at bounding box center [686, 111] width 396 height 1
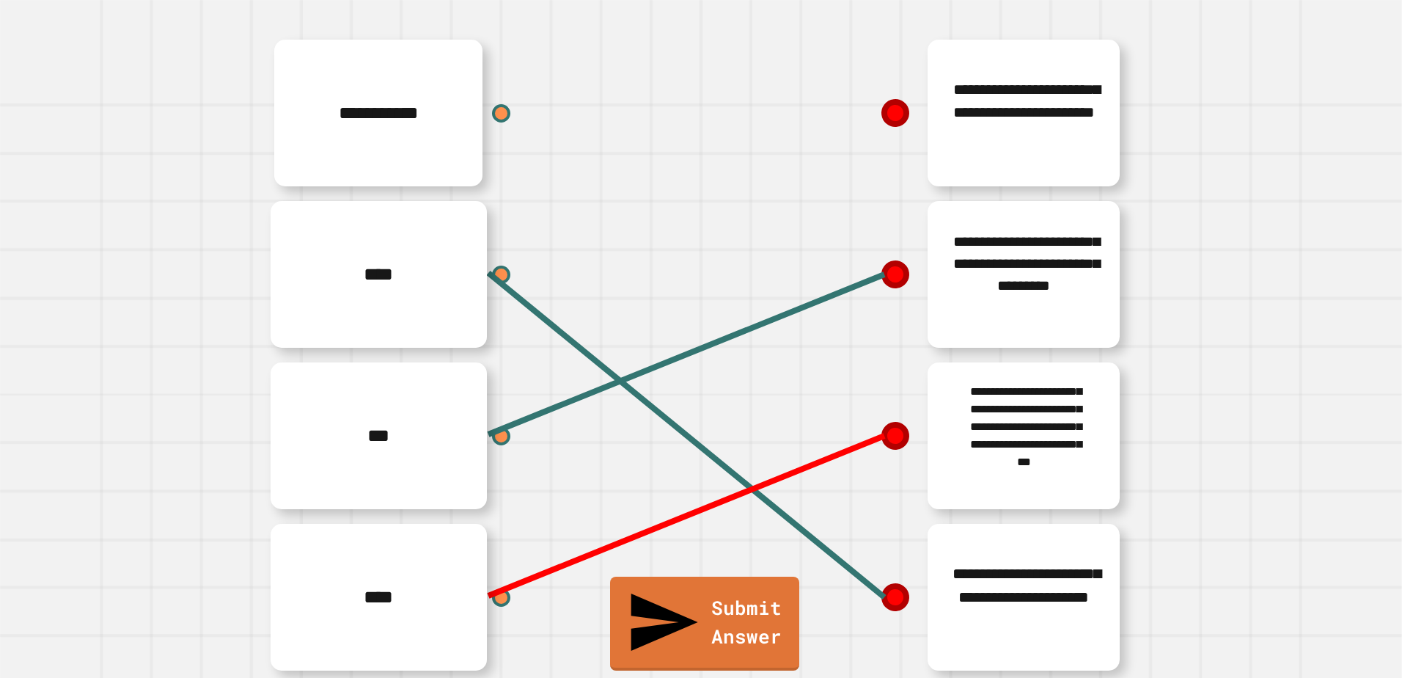
click at [872, 436] on line at bounding box center [686, 516] width 396 height 160
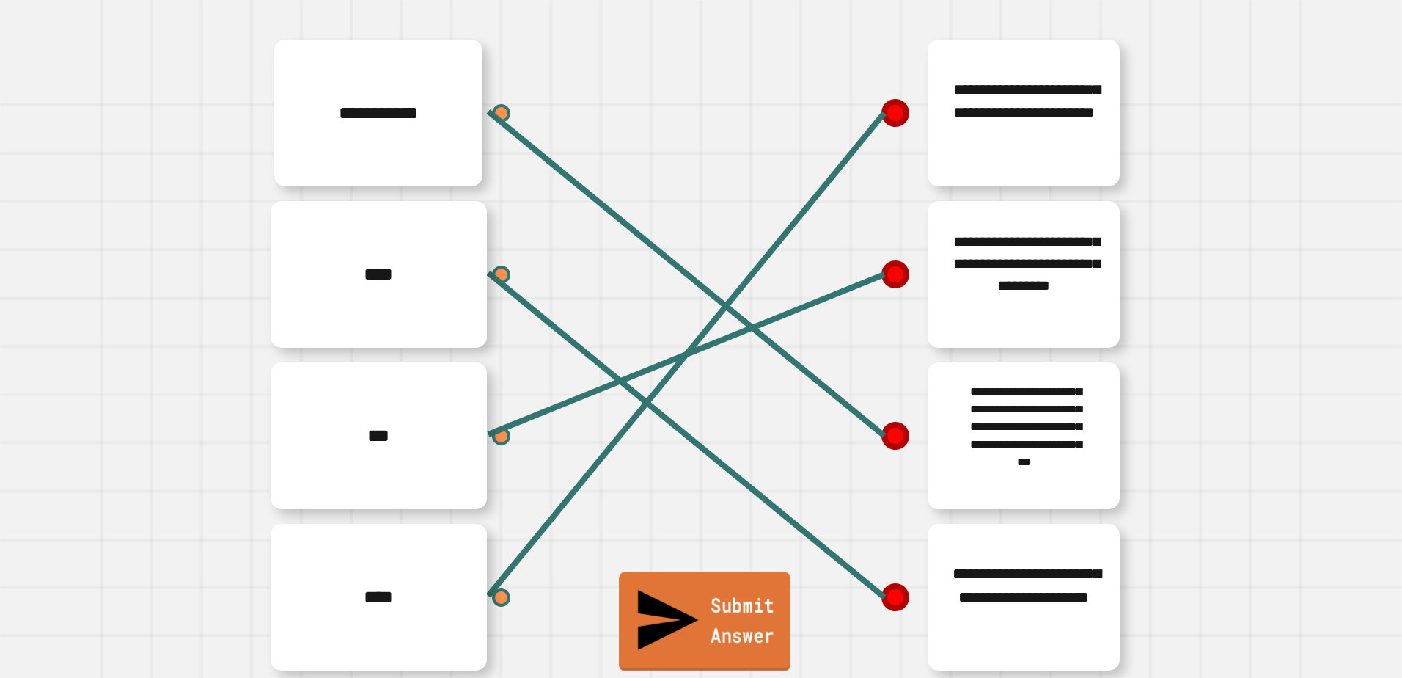
click at [779, 649] on link "Submit Answer" at bounding box center [705, 621] width 172 height 98
